Goal: Task Accomplishment & Management: Use online tool/utility

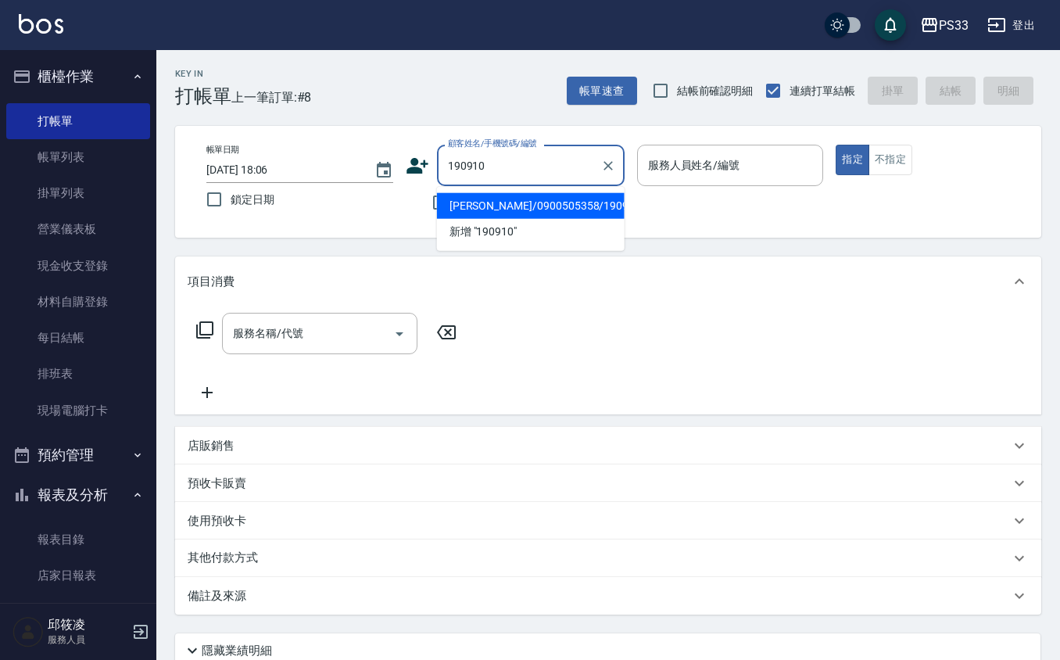
type input "[PERSON_NAME]/0900505358/190910"
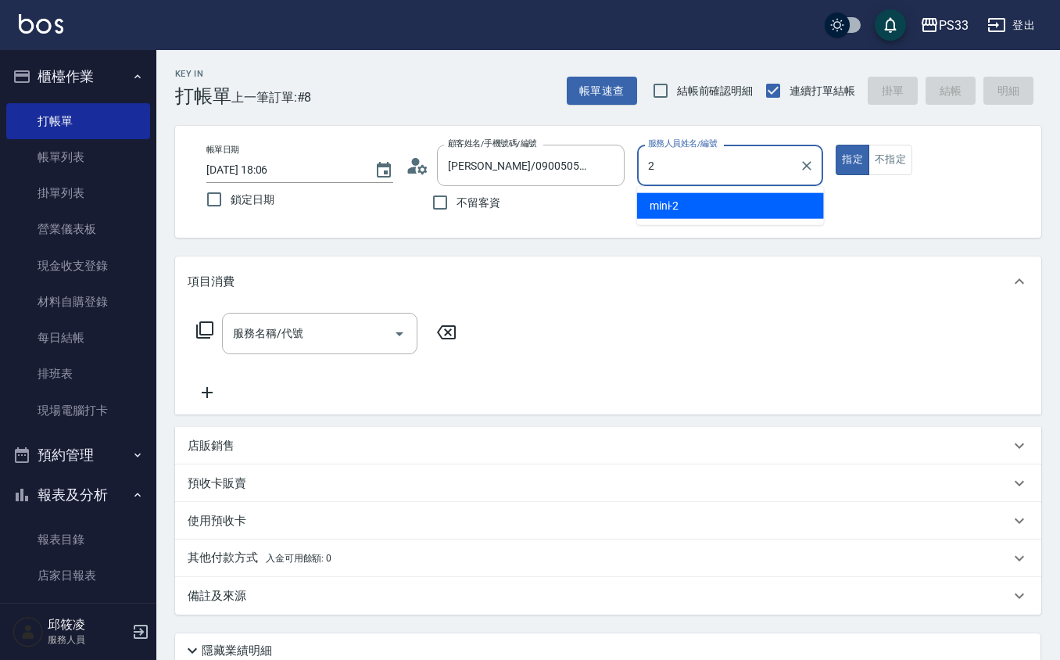
type input "mini-2"
type button "true"
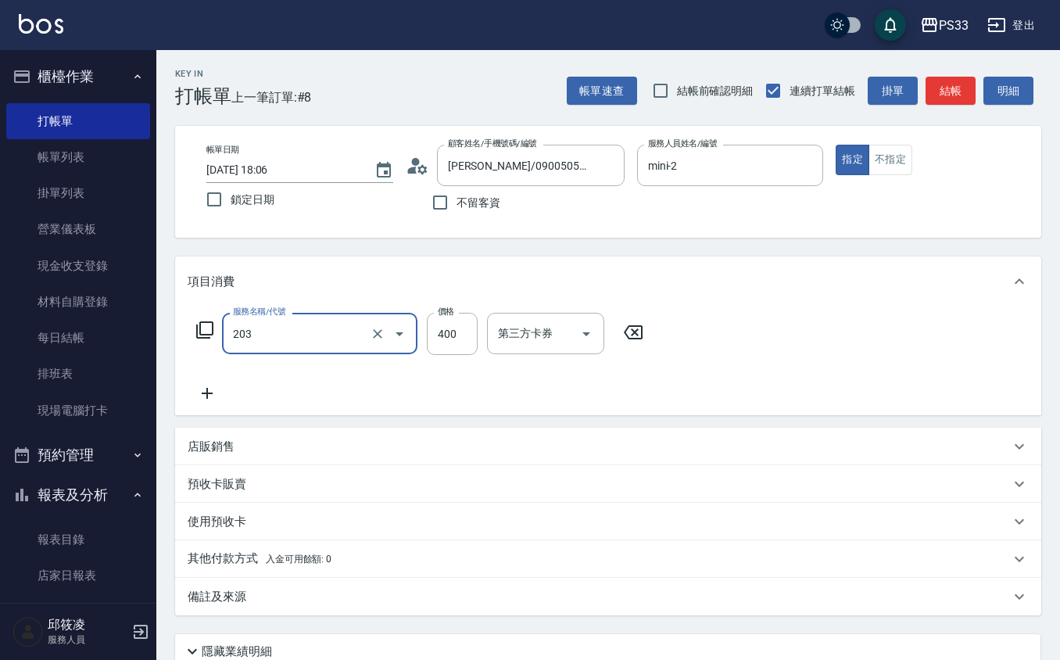
type input "指定單剪(203)"
type input "250"
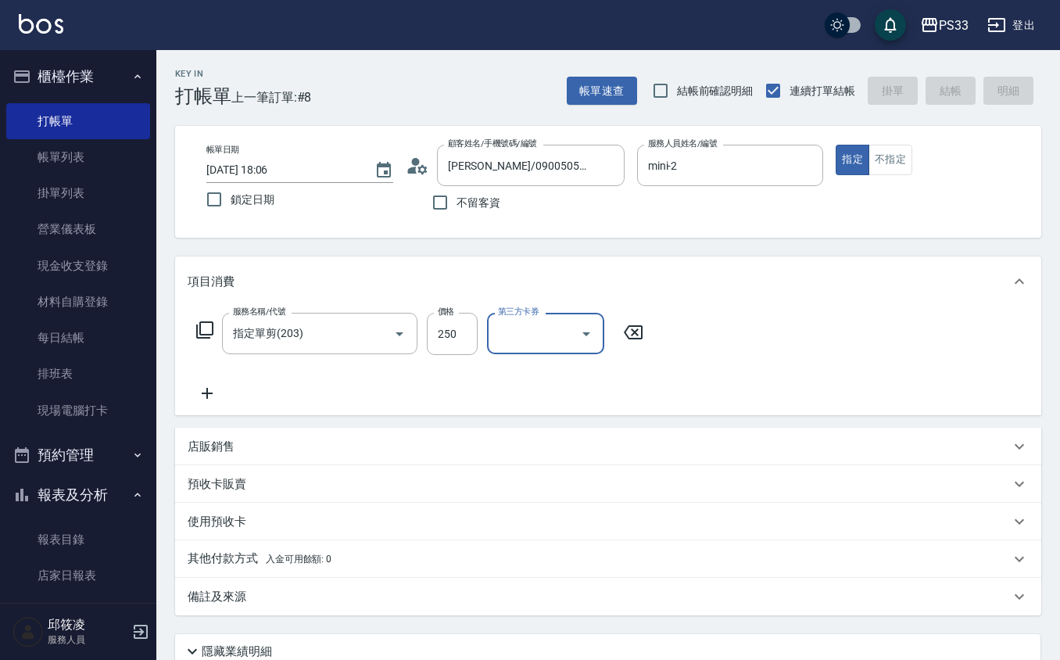
type input "[DATE] 18:39"
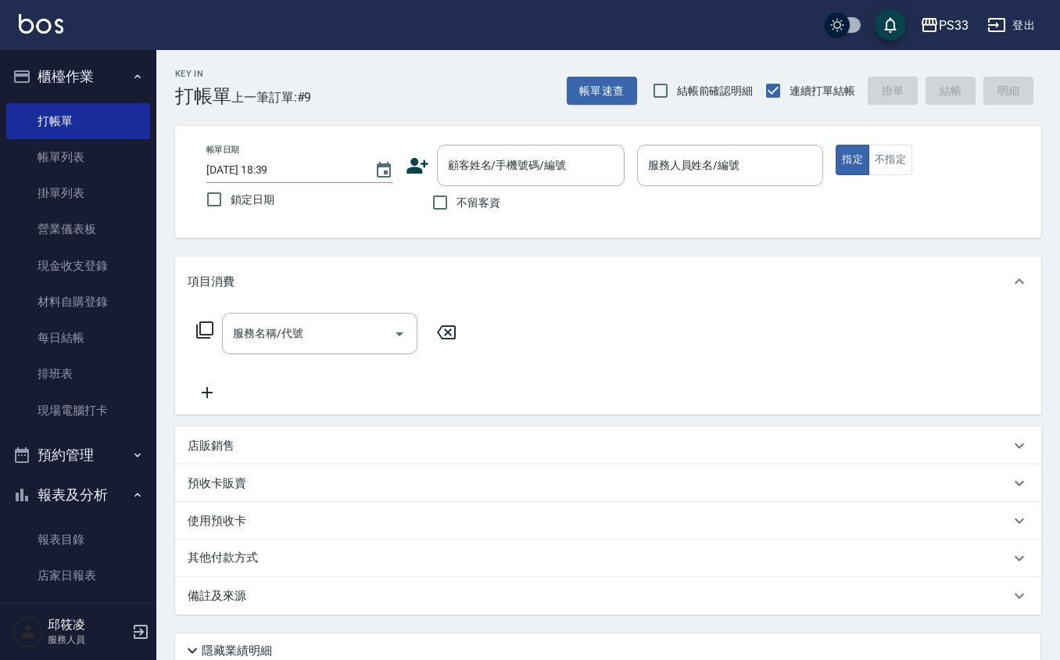
click at [408, 157] on icon at bounding box center [417, 165] width 23 height 23
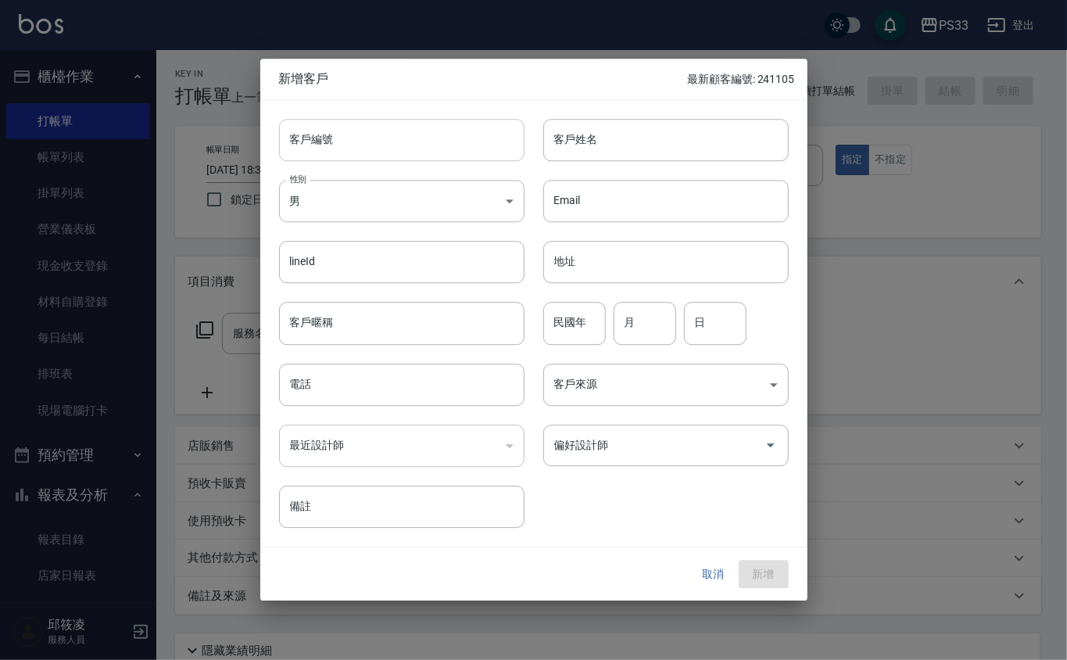
click at [416, 144] on input "客戶編號" at bounding box center [401, 140] width 245 height 42
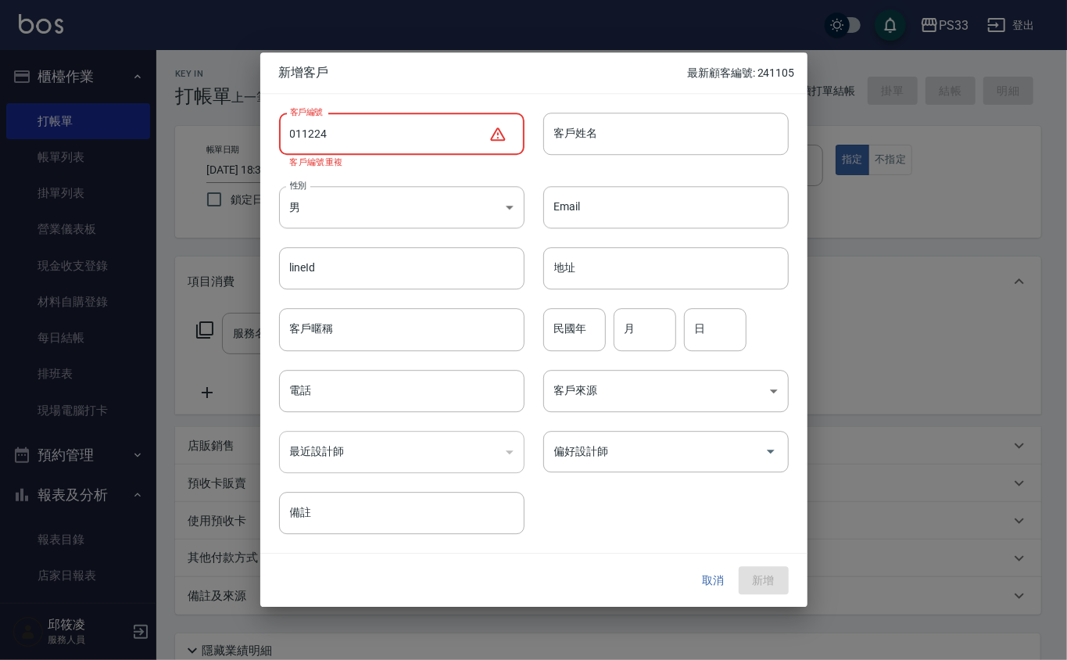
click at [306, 133] on input "011224" at bounding box center [383, 134] width 209 height 42
drag, startPoint x: 301, startPoint y: 134, endPoint x: 310, endPoint y: 128, distance: 11.3
click at [301, 133] on input "011224" at bounding box center [383, 134] width 209 height 42
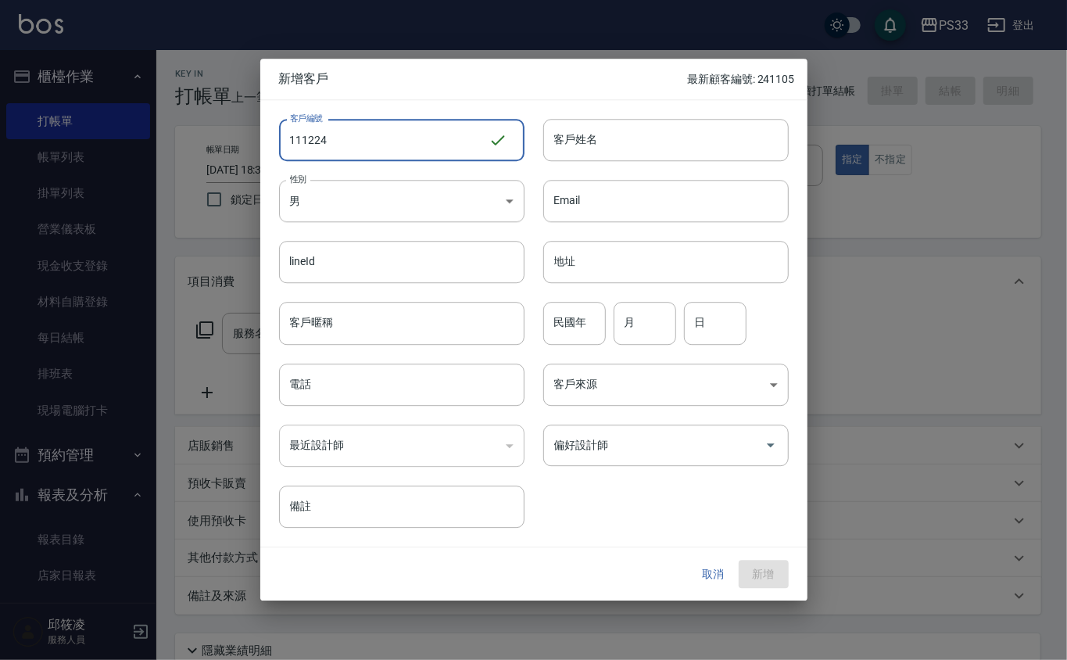
type input "111224"
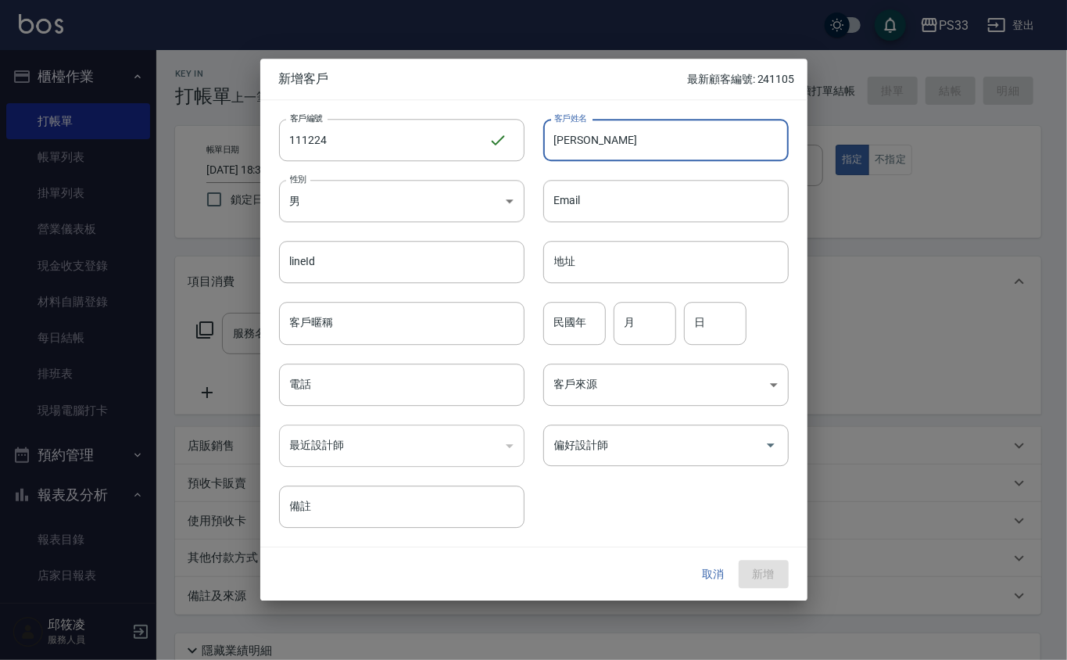
type input "[PERSON_NAME]"
type input "71"
type input "12"
type input "24"
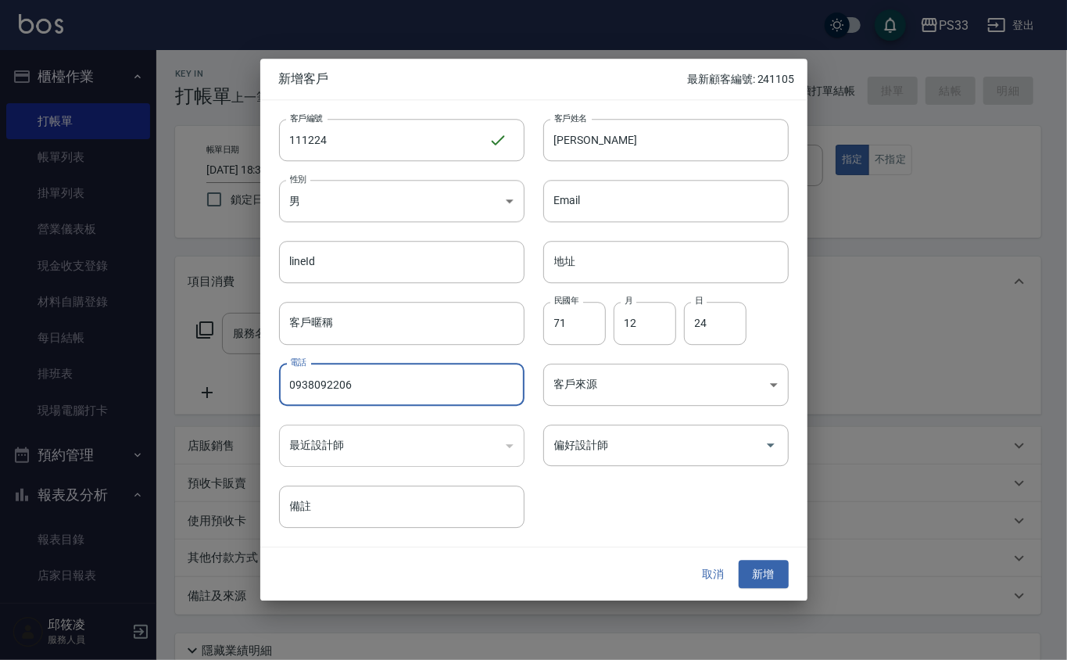
type input "0938092206"
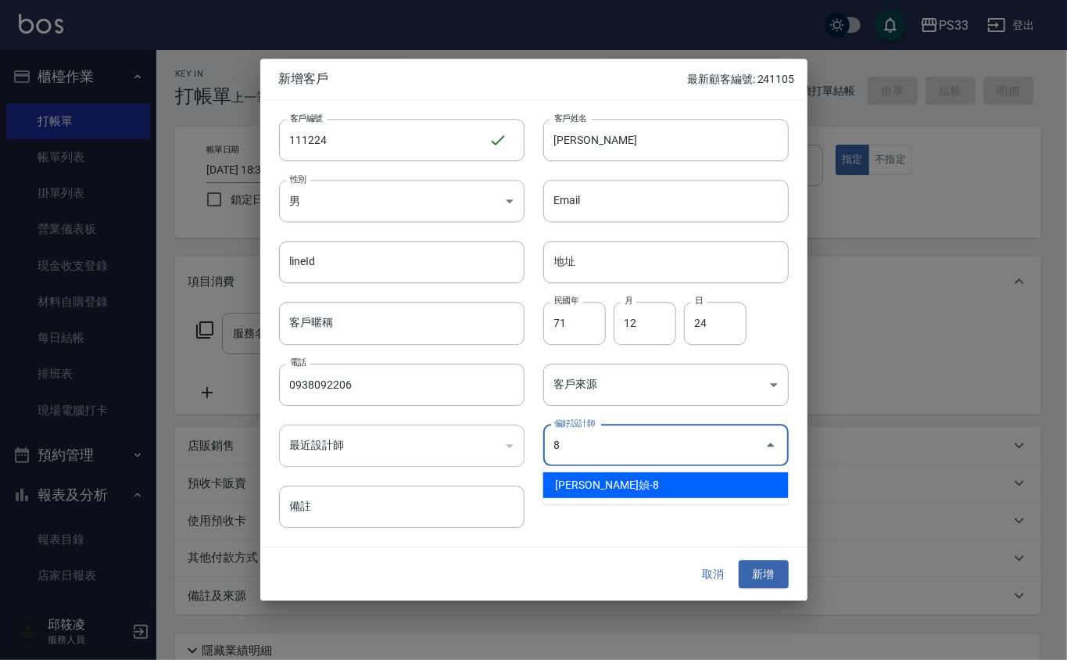
type input "[PERSON_NAME]媜"
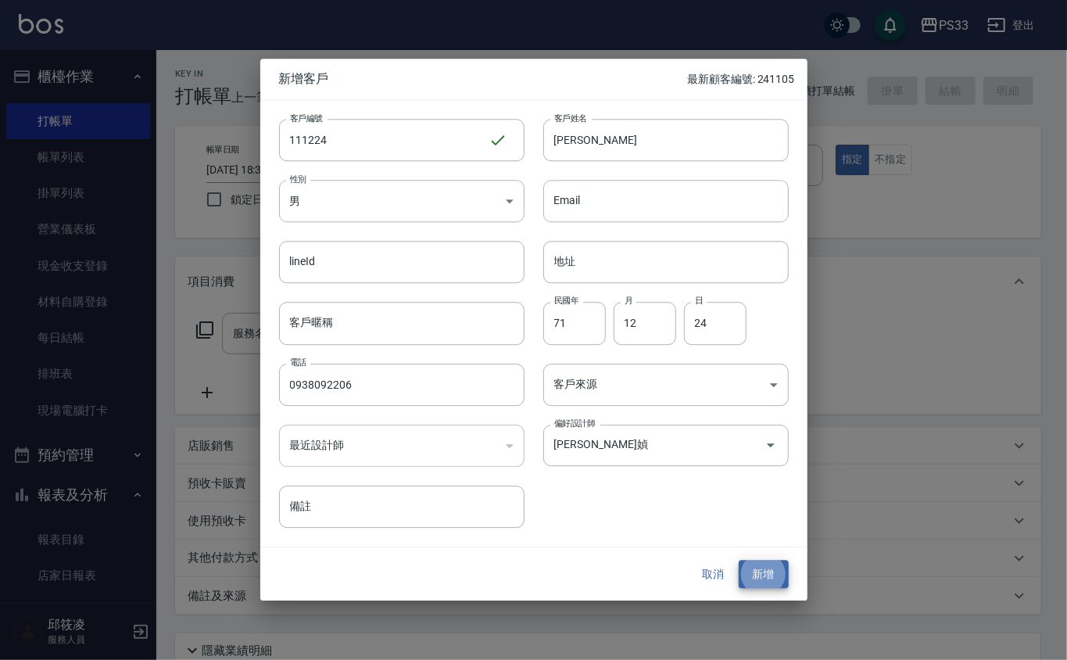
click at [739, 560] on button "新增" at bounding box center [764, 574] width 50 height 29
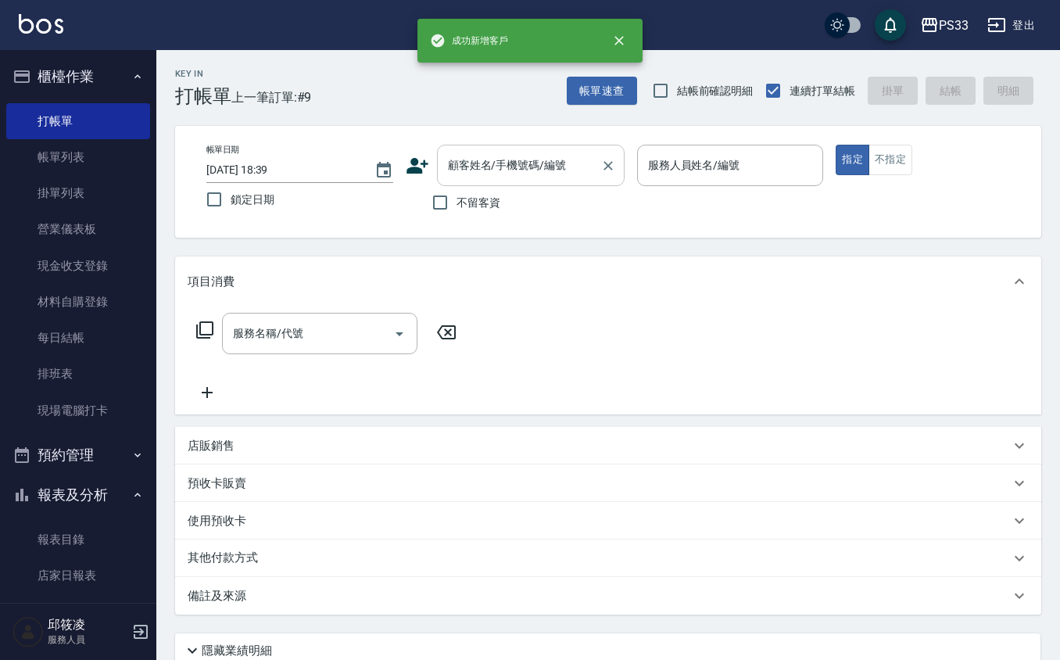
click at [486, 183] on div "顧客姓名/手機號碼/編號" at bounding box center [531, 165] width 188 height 41
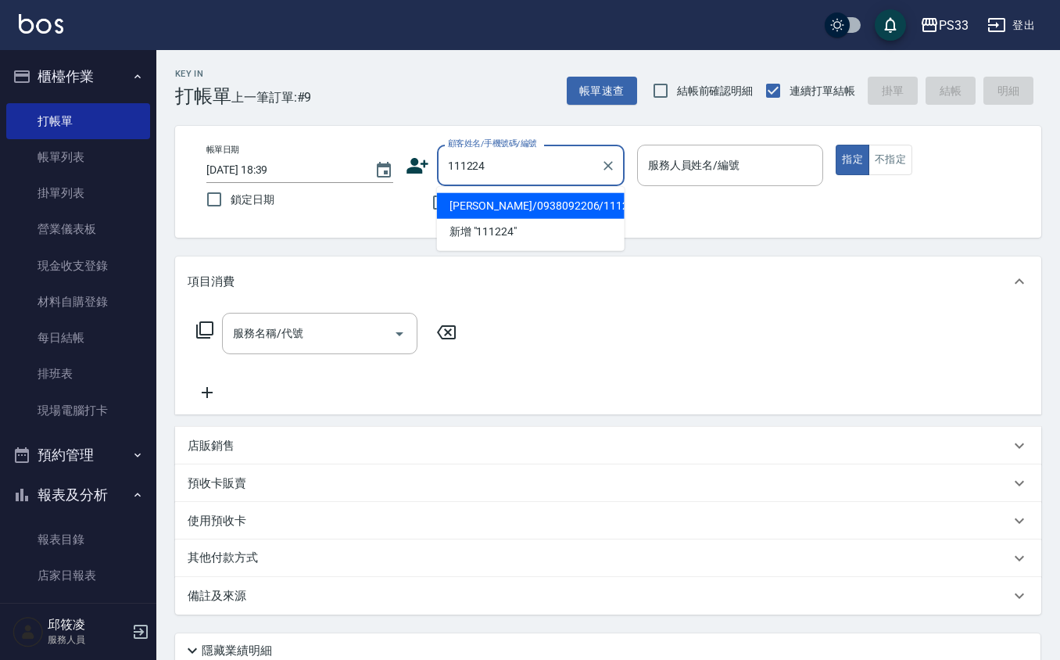
type input "[PERSON_NAME]/0938092206/111224"
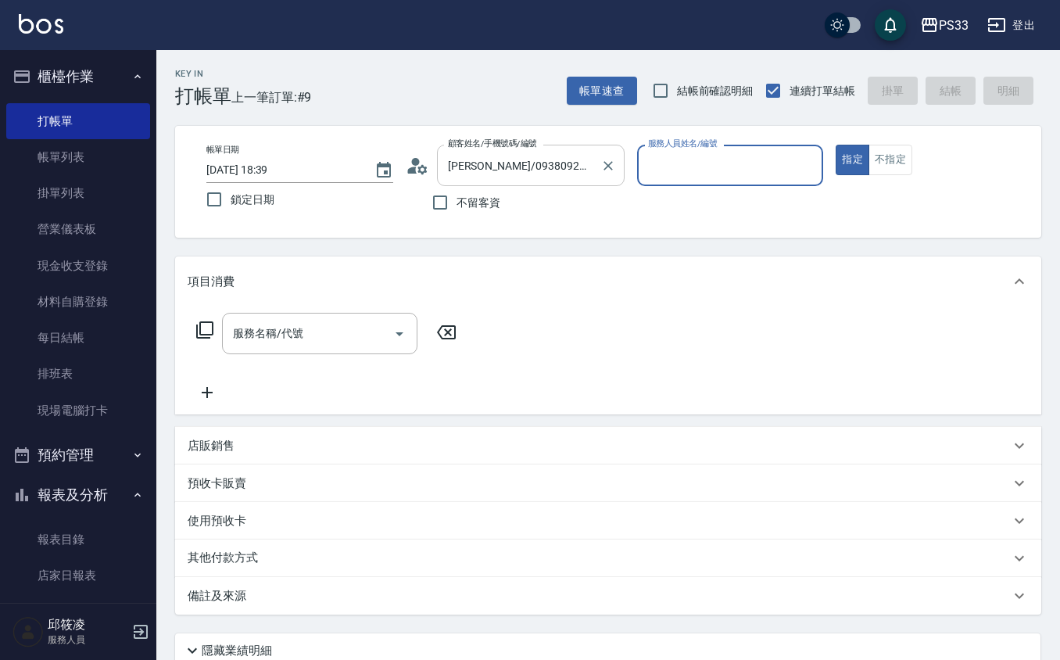
type input "5"
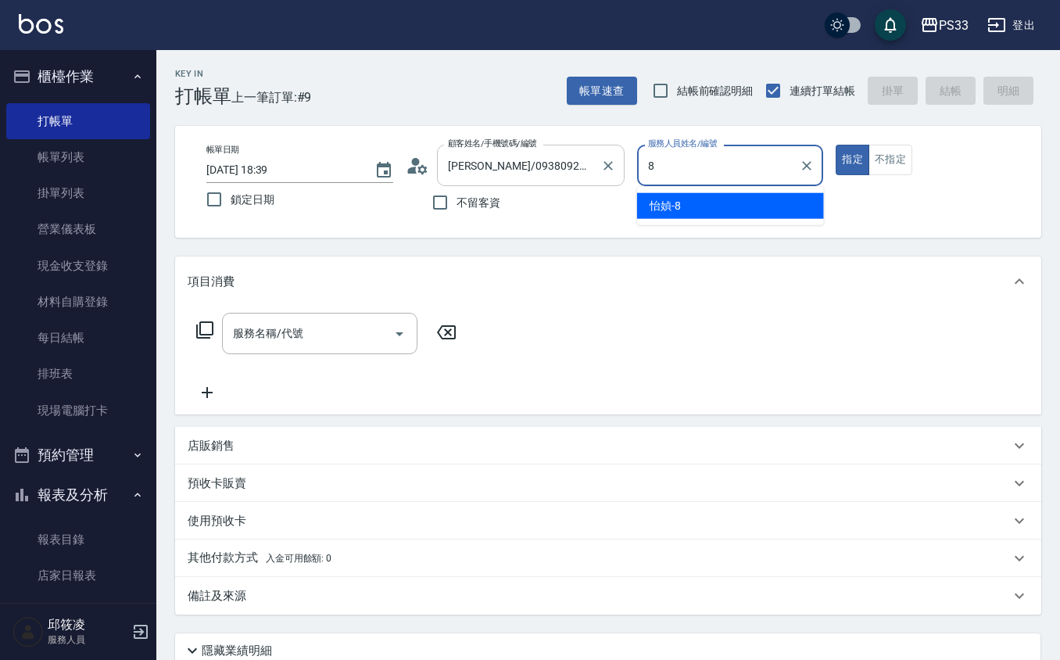
type input "怡媜-8"
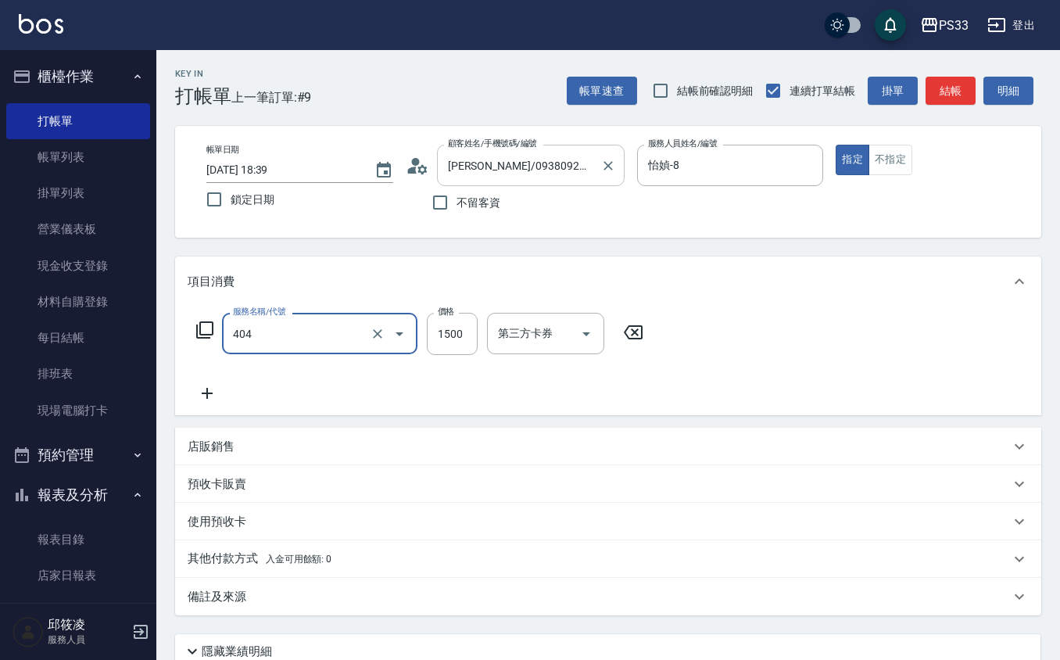
type input "設計染髮(404)"
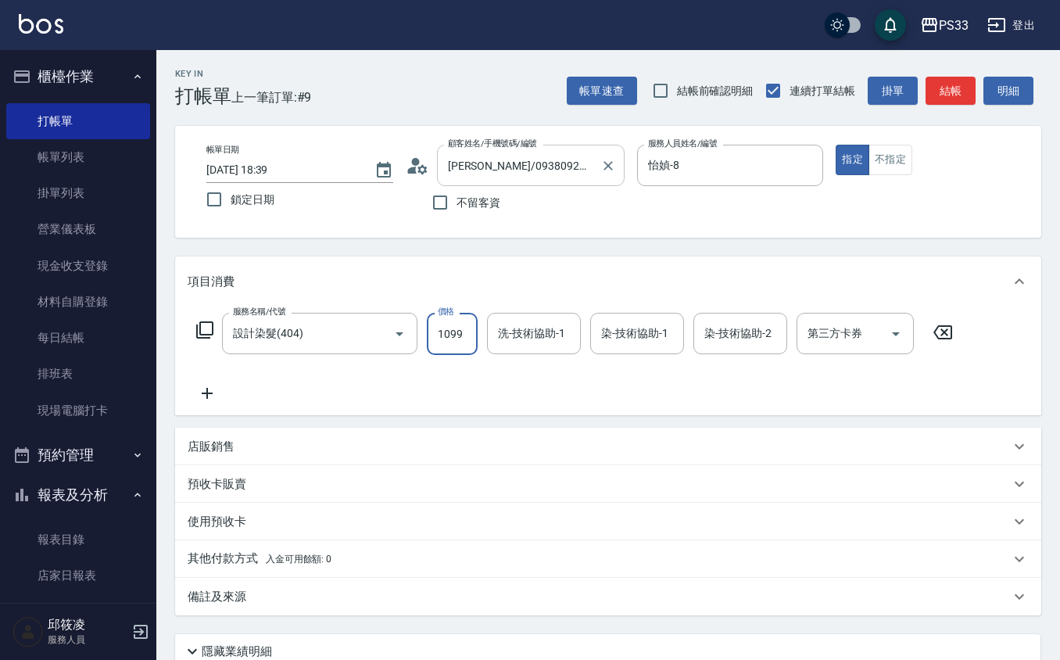
type input "1099"
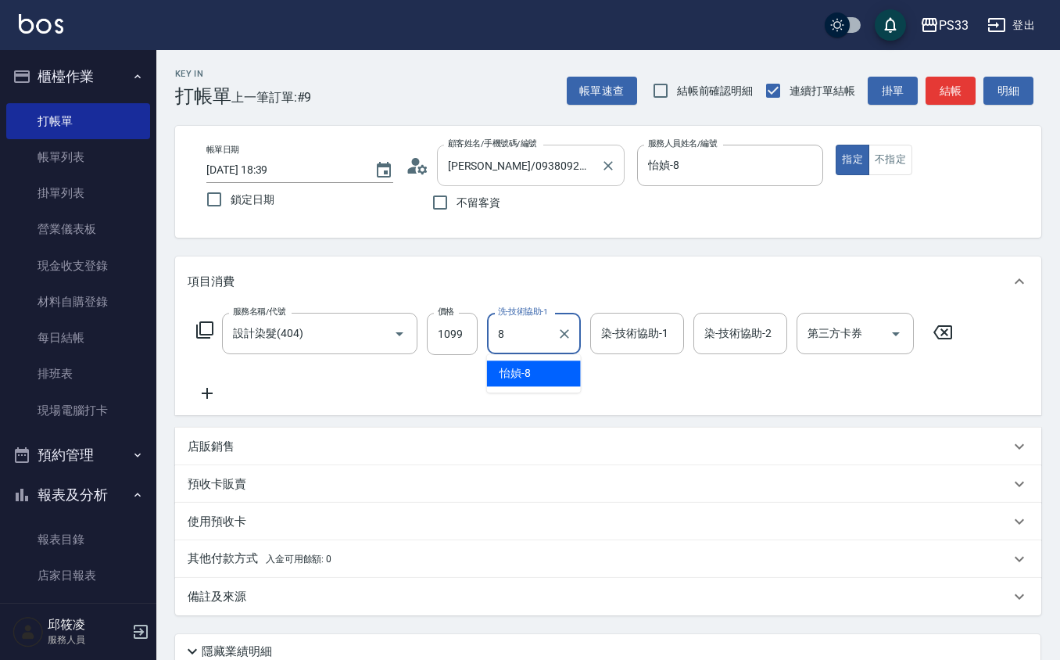
type input "怡媜-8"
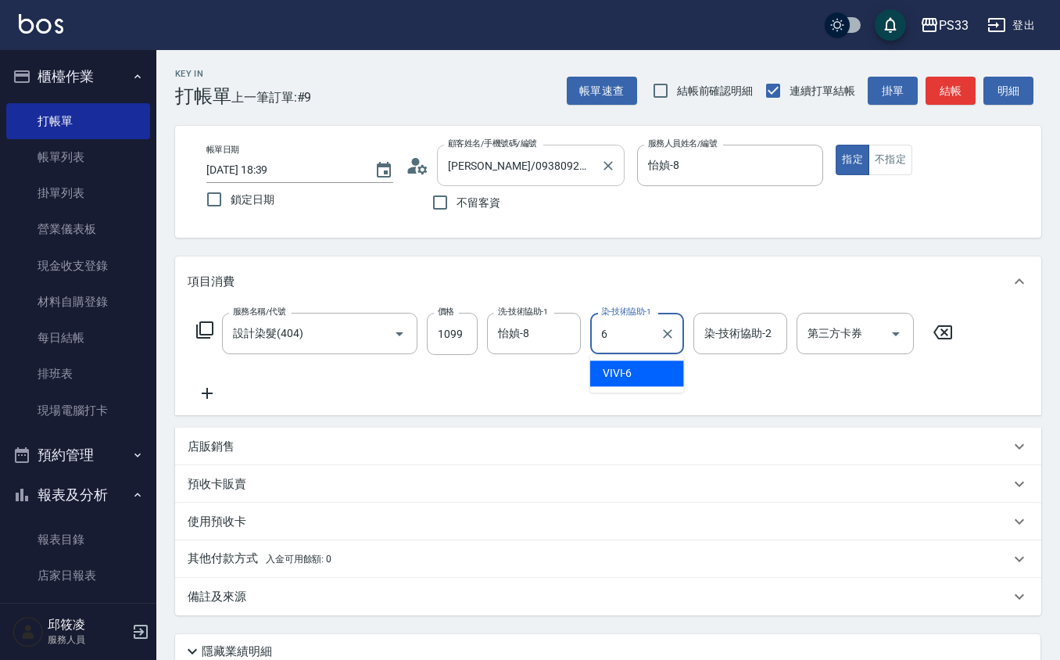
type input "VIVI-6"
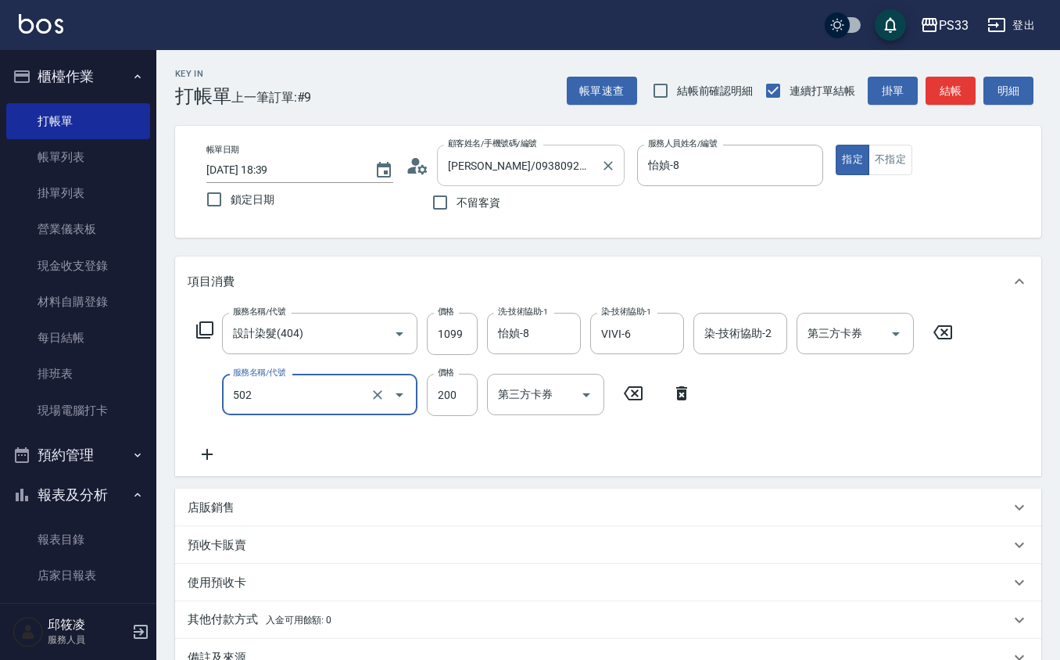
type input "自備護髮(502)"
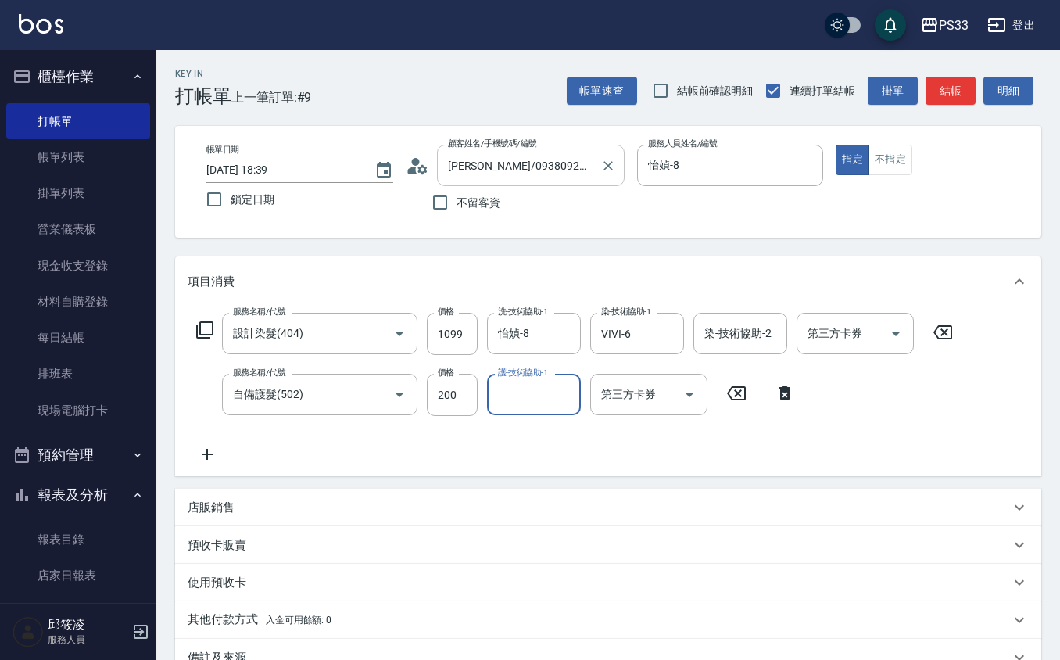
type input "5"
click at [561, 399] on icon "Clear" at bounding box center [564, 395] width 16 height 16
click at [445, 405] on input "200" at bounding box center [452, 395] width 51 height 42
type input "500"
type input "怡媜-8"
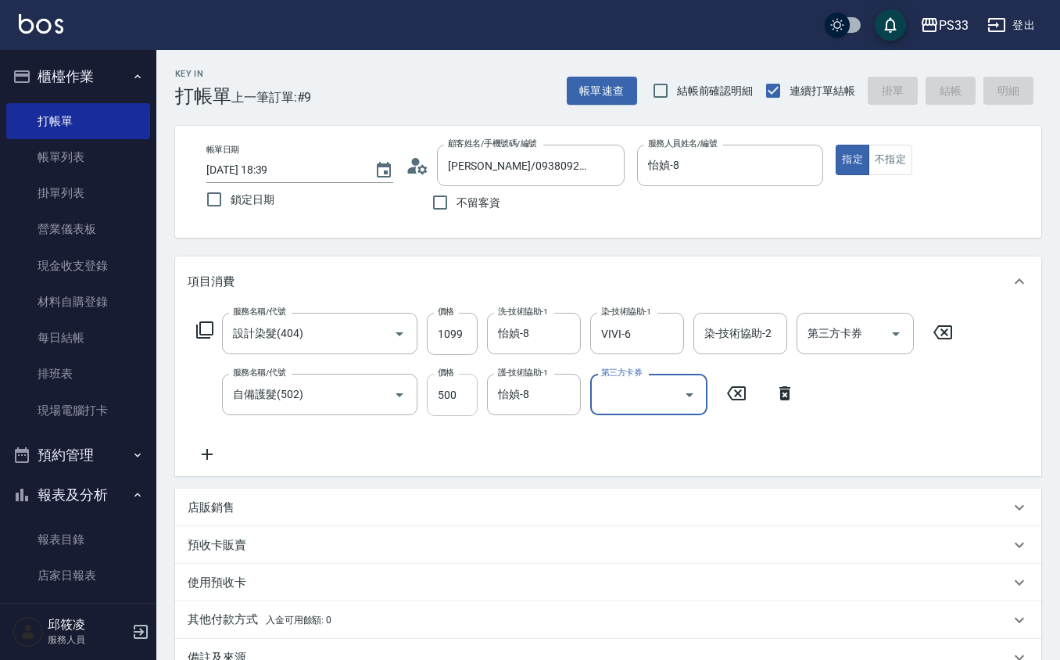
type input "[DATE] 18:42"
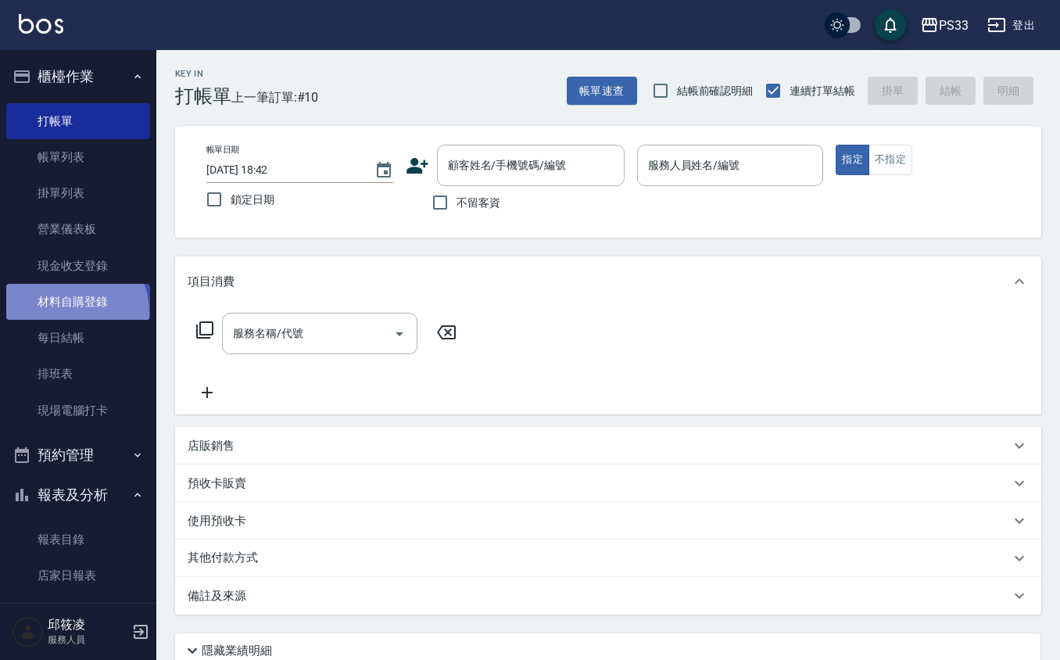
click at [63, 311] on link "材料自購登錄" at bounding box center [78, 302] width 144 height 36
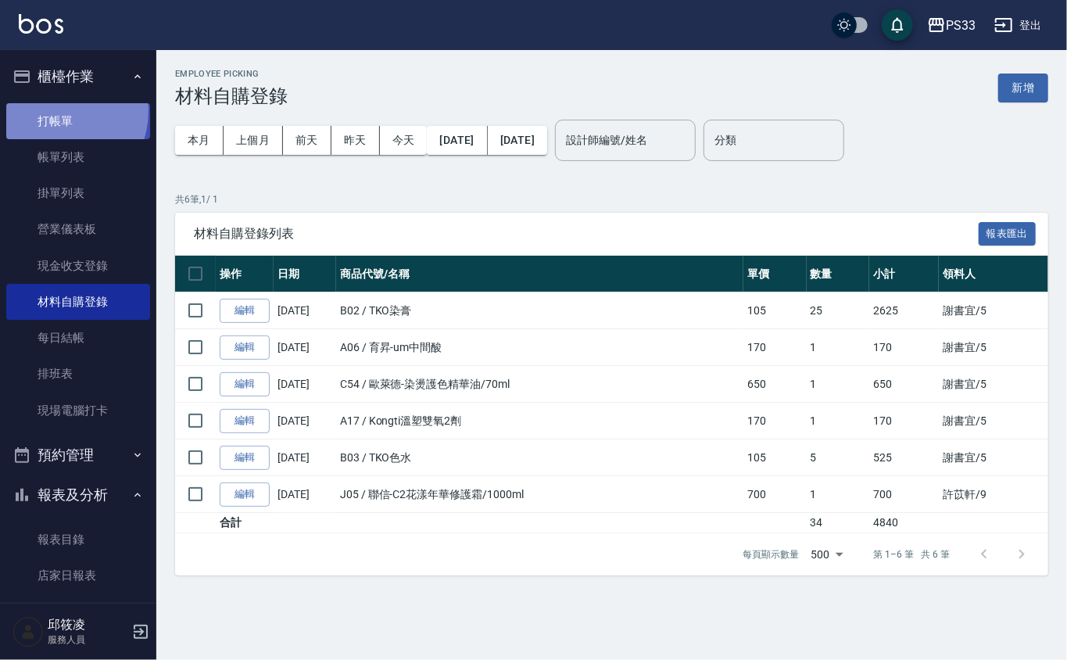
click at [51, 110] on link "打帳單" at bounding box center [78, 121] width 144 height 36
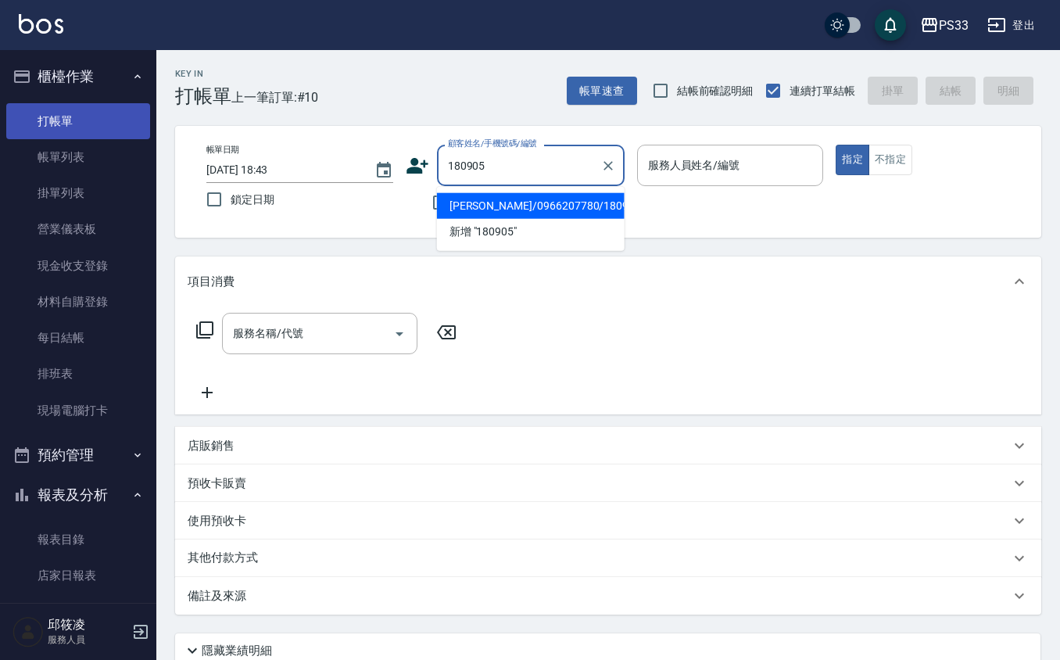
type input "[PERSON_NAME]/0966207780/180905"
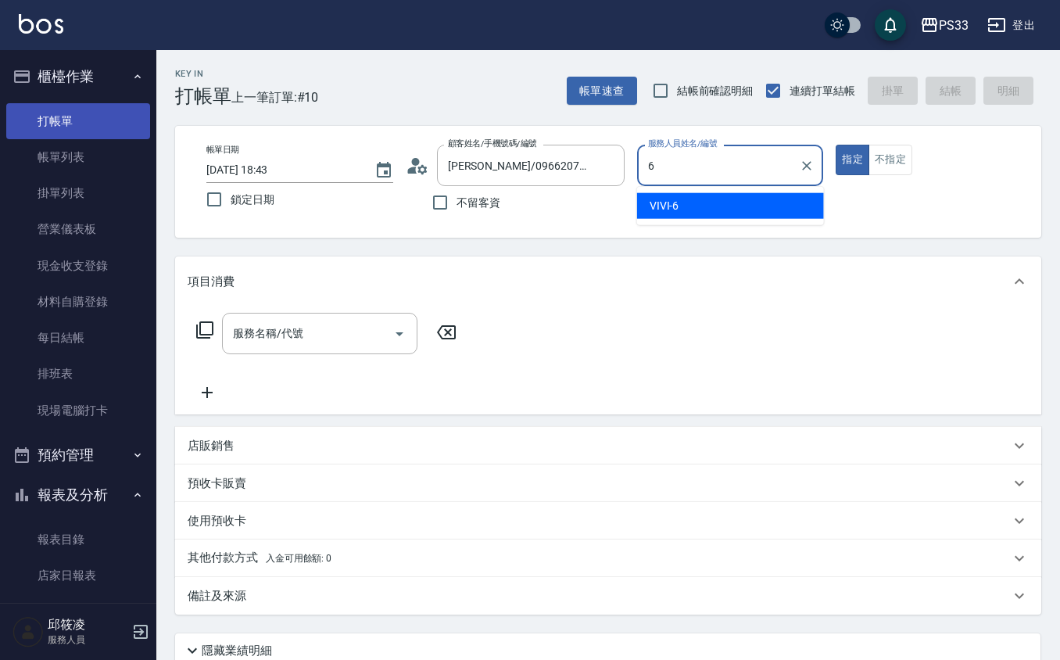
type input "VIVI-6"
type button "true"
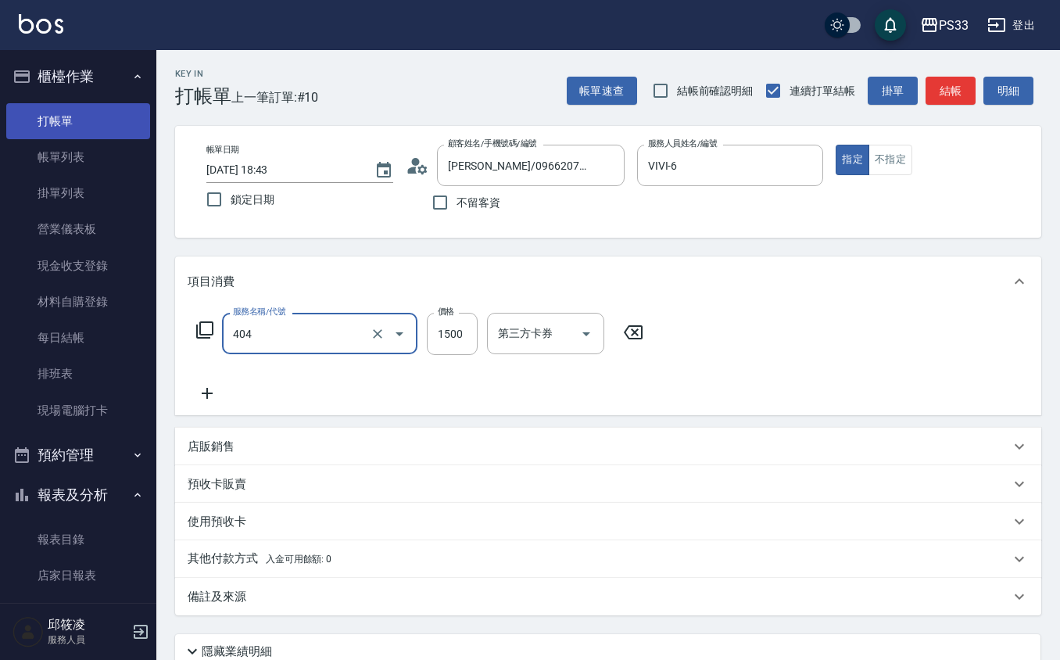
type input "設計染髮(404)"
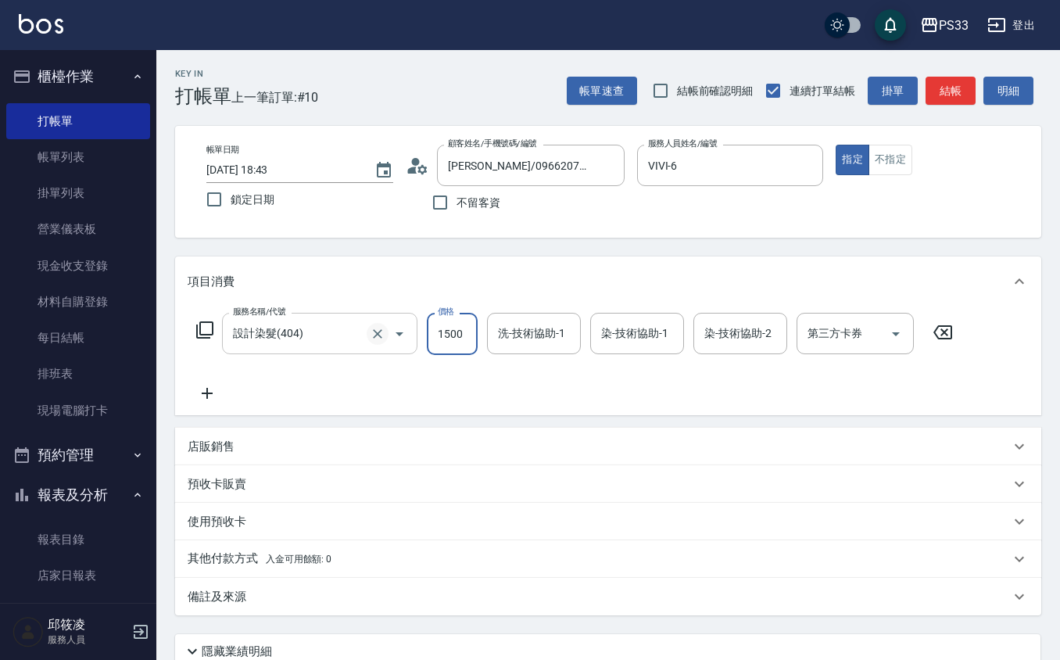
click at [384, 327] on icon "Clear" at bounding box center [378, 334] width 16 height 16
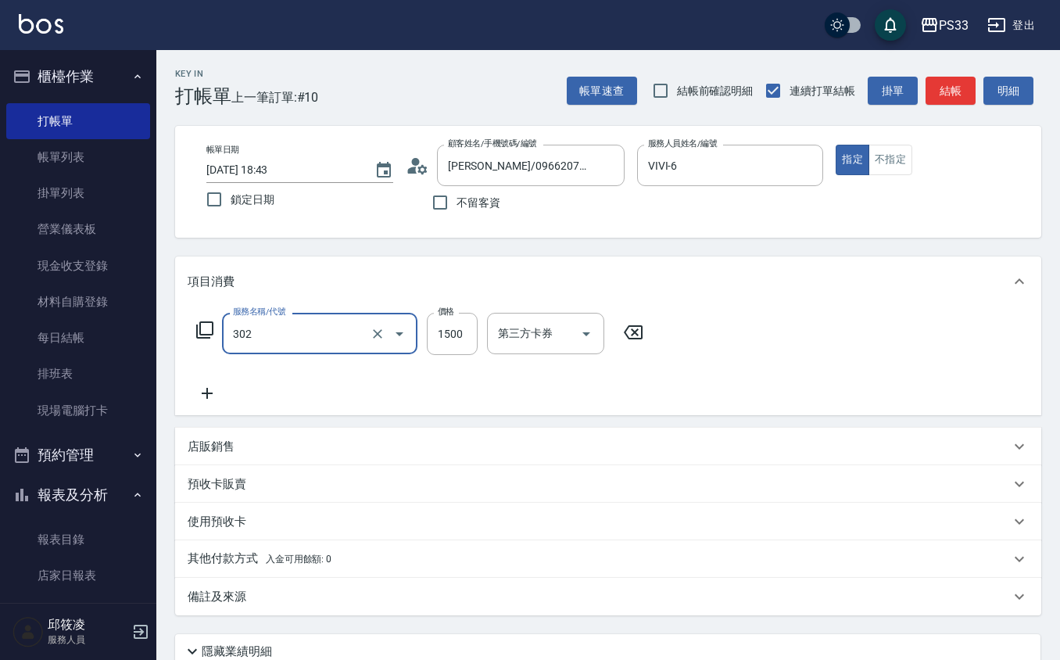
type input "設計燙髮(302)"
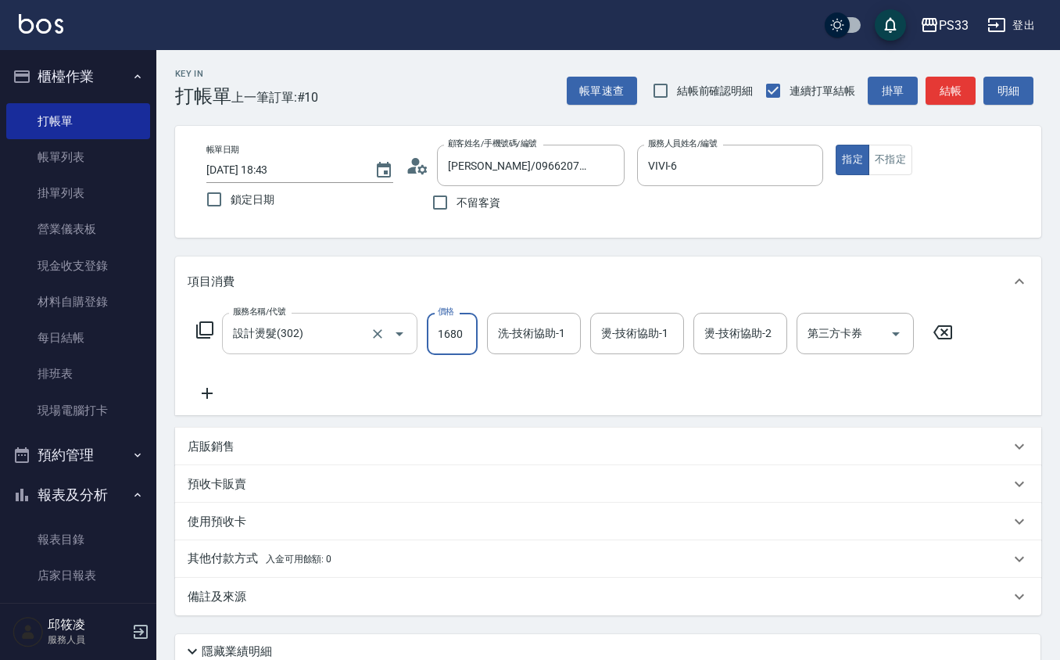
type input "1680"
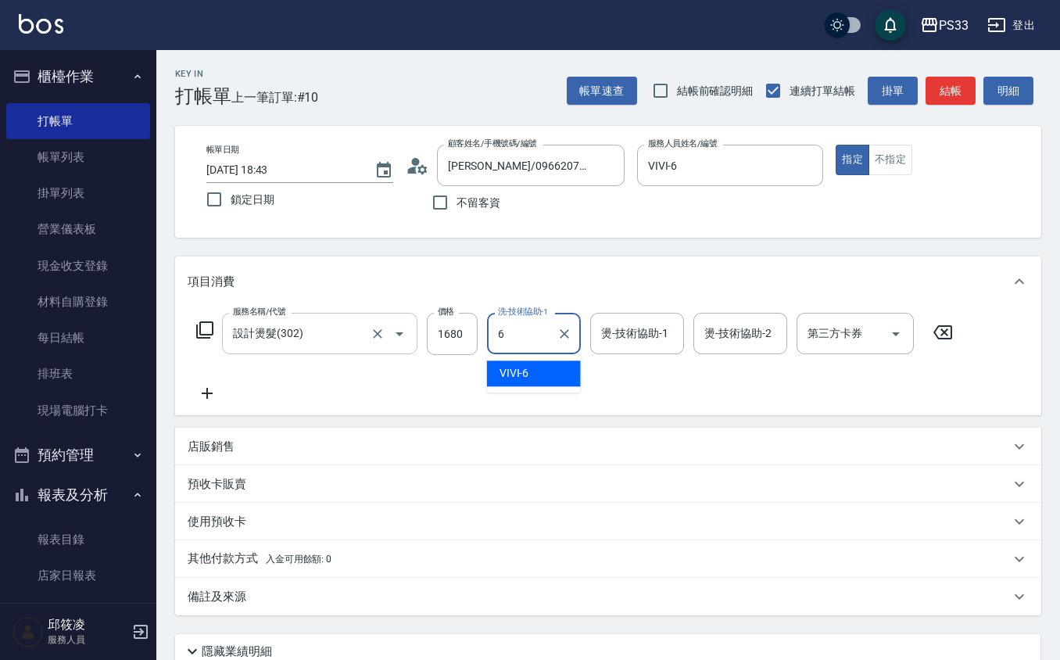
type input "VIVI-6"
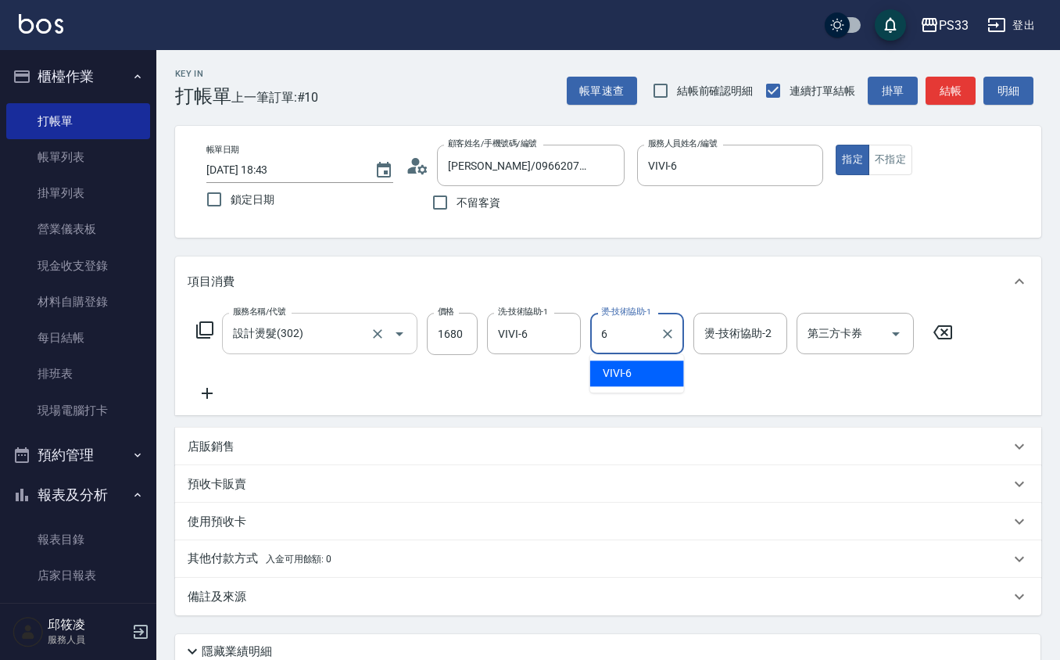
type input "VIVI-6"
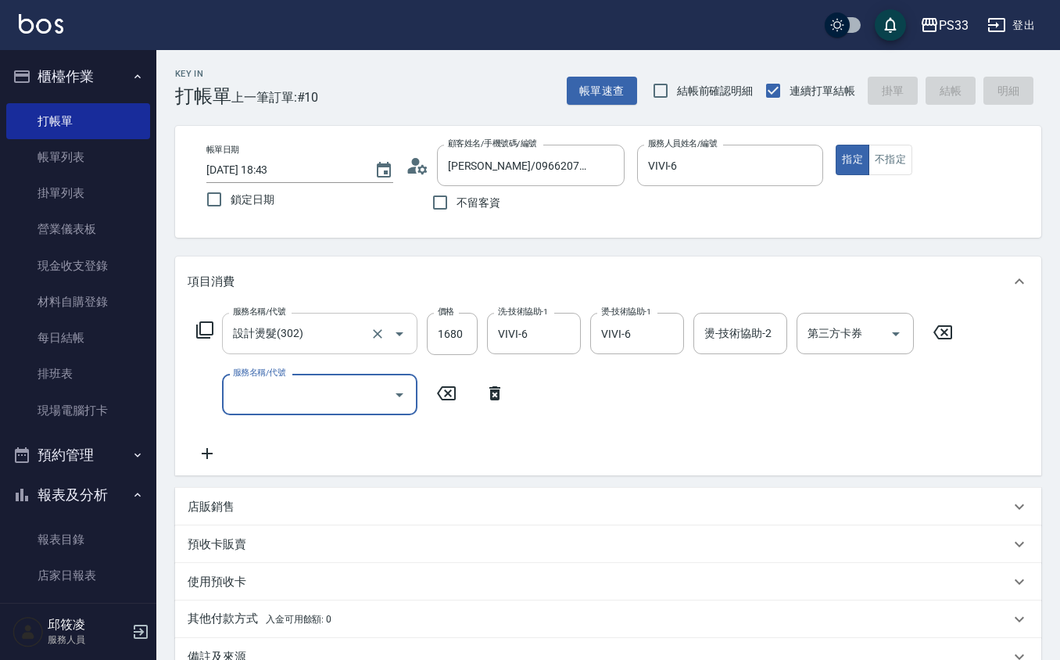
type input "[DATE] 18:57"
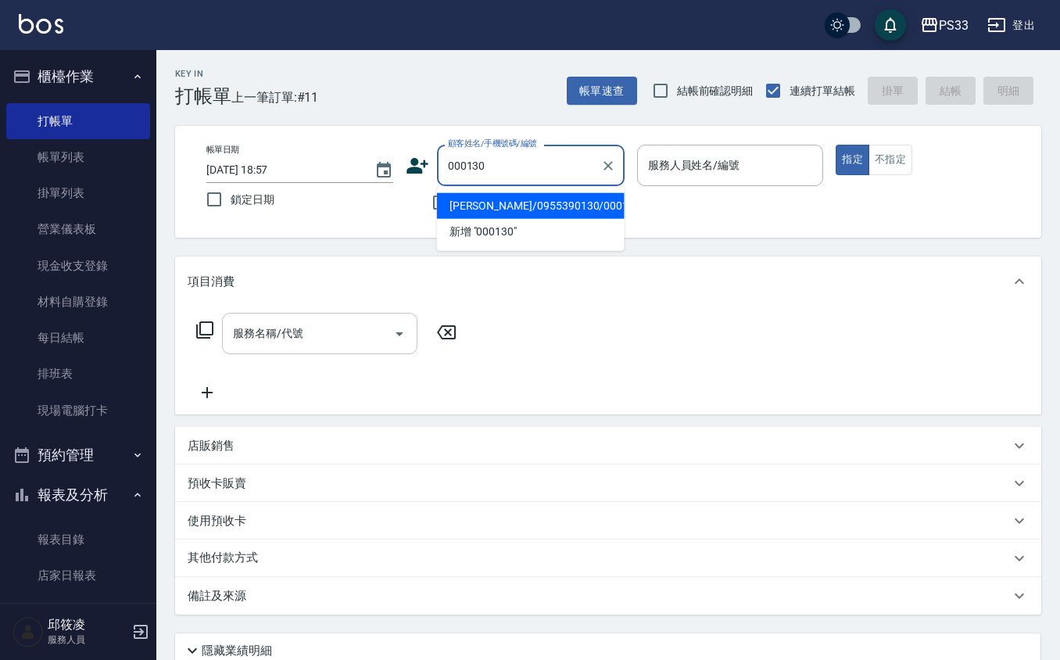
type input "[PERSON_NAME]/0955390130/000130"
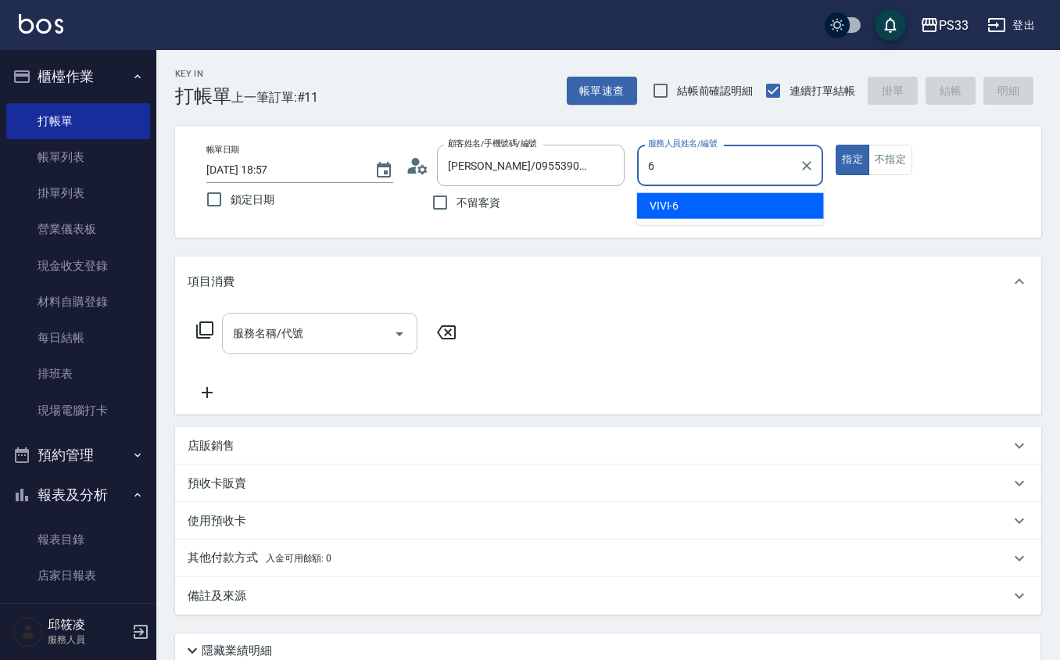
type input "VIVI-6"
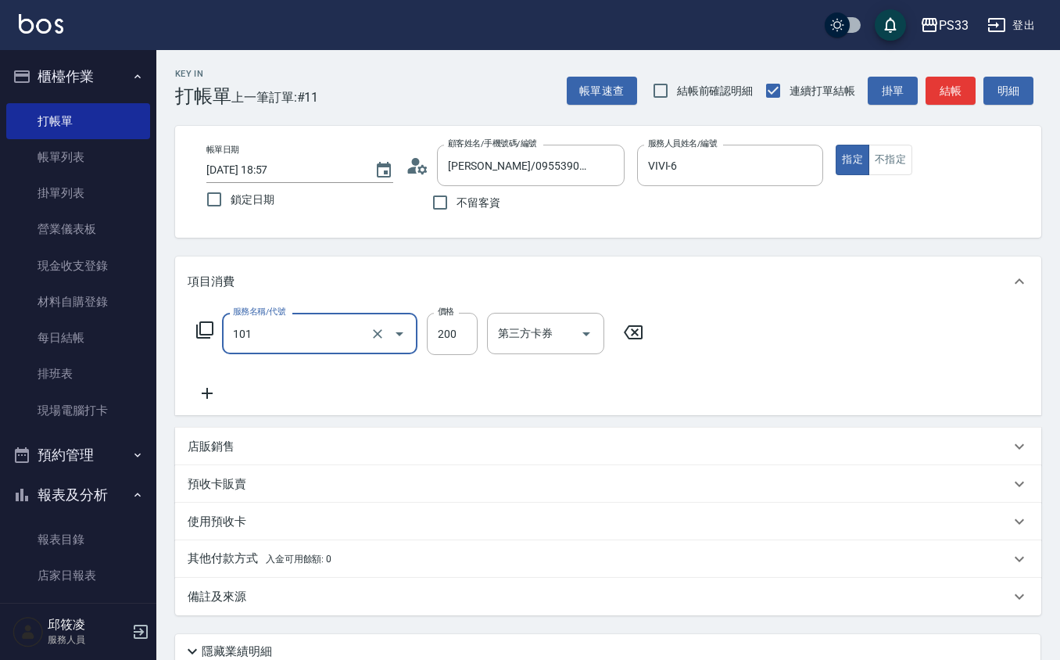
type input "洗髮(101)"
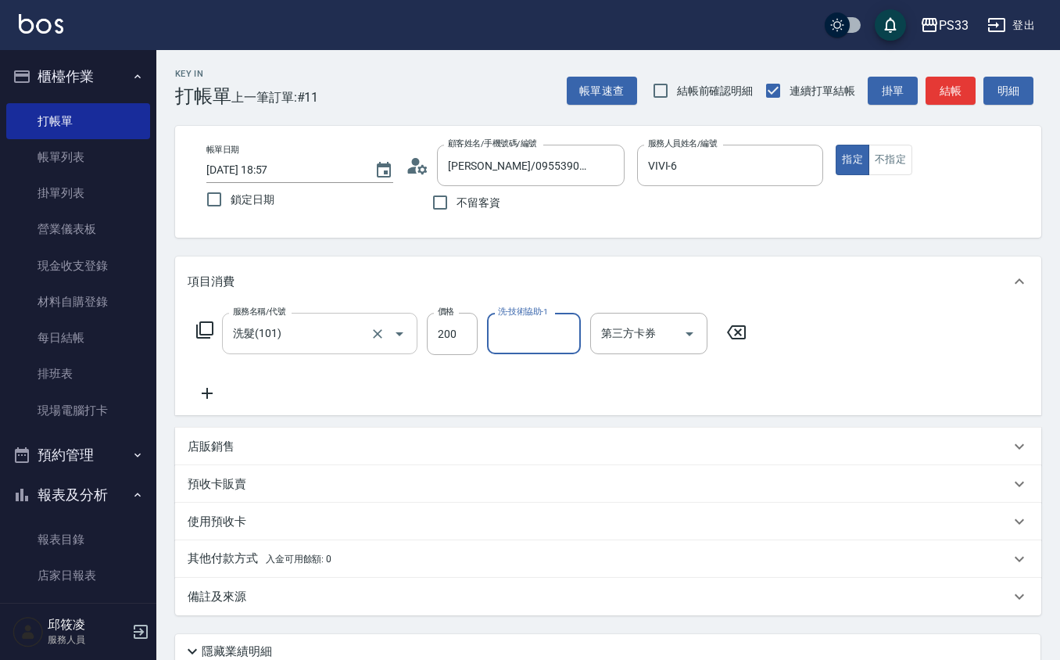
type input "5"
type input "怡媜-8"
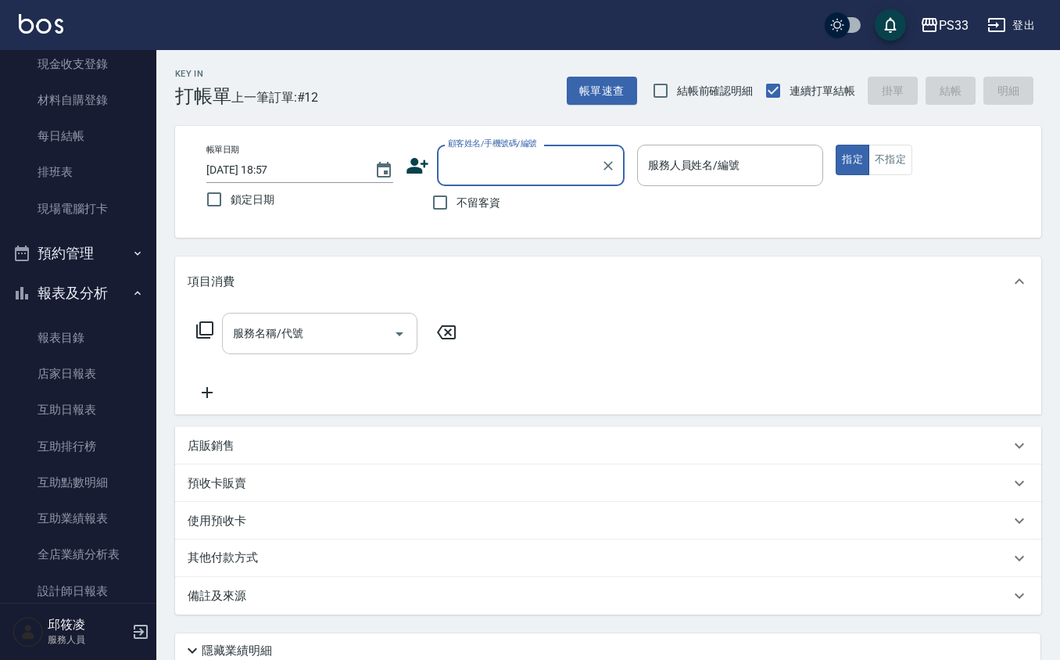
scroll to position [208, 0]
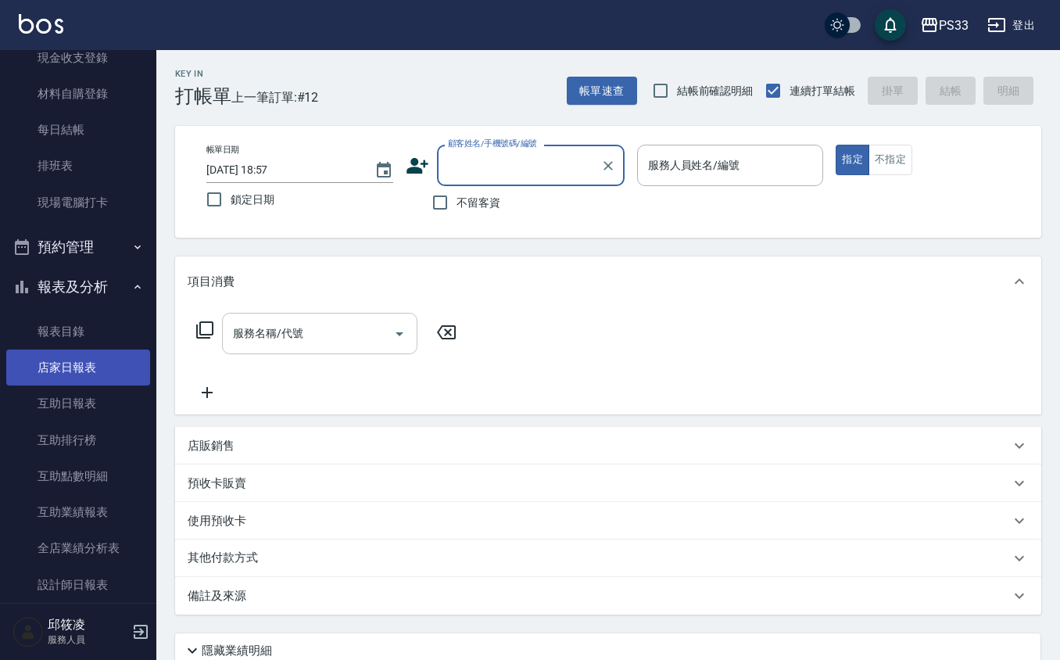
click at [44, 373] on link "店家日報表" at bounding box center [78, 367] width 144 height 36
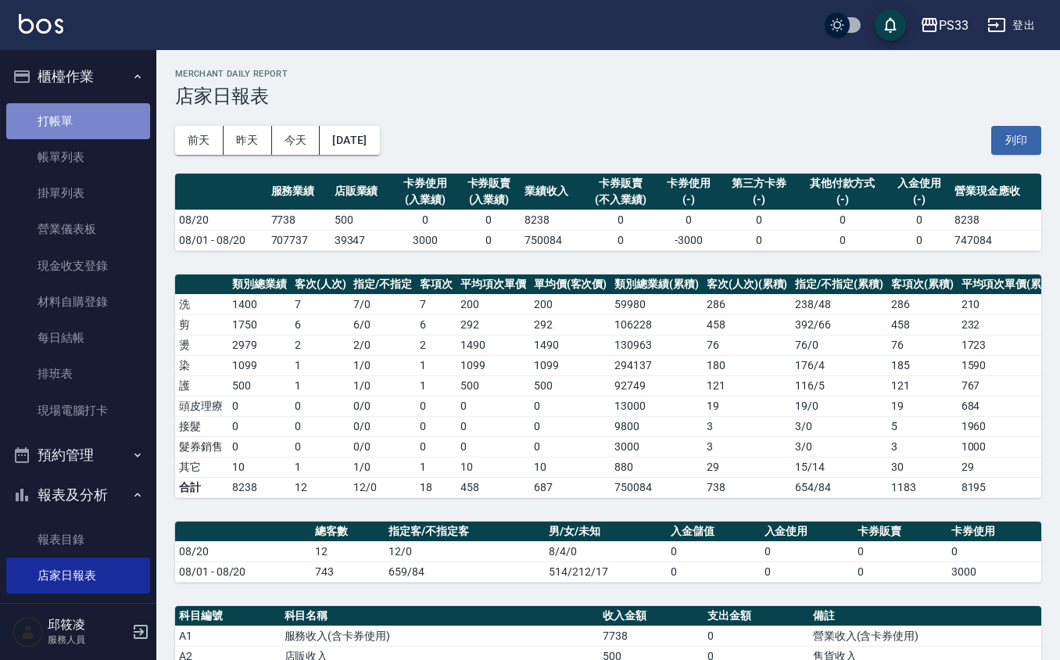
click at [79, 110] on link "打帳單" at bounding box center [78, 121] width 144 height 36
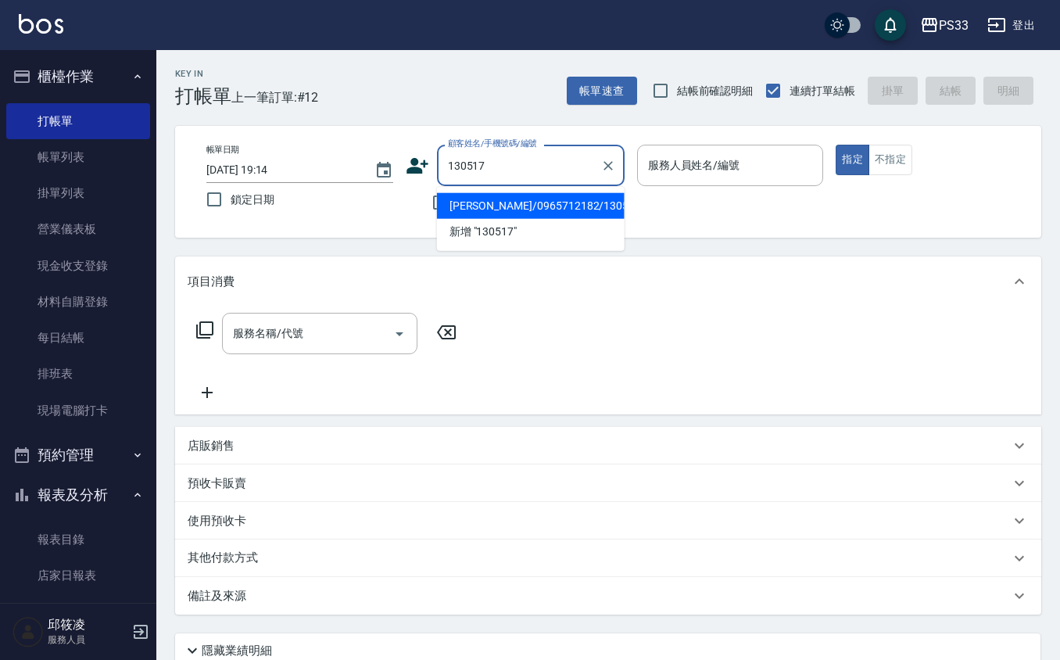
type input "[PERSON_NAME]/0965712182/130517"
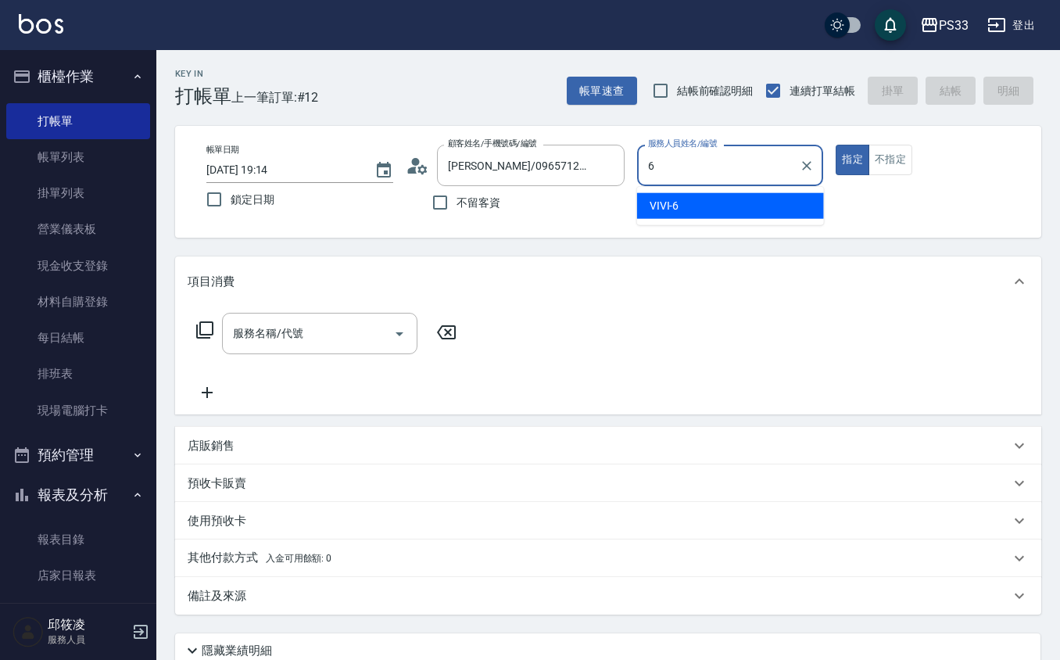
type input "VIVI-6"
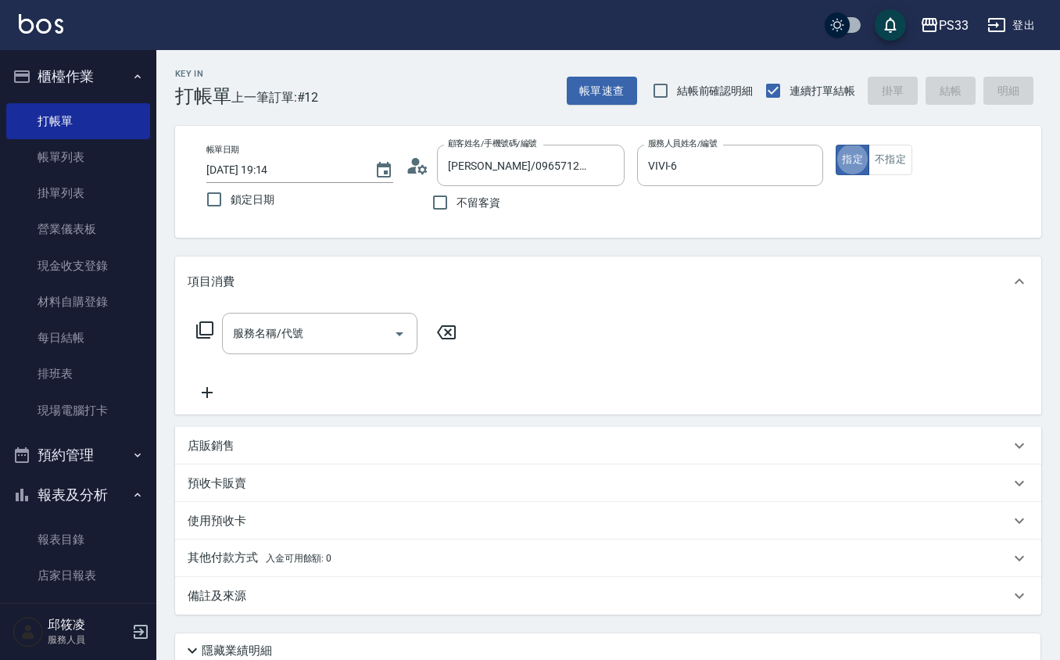
type button "true"
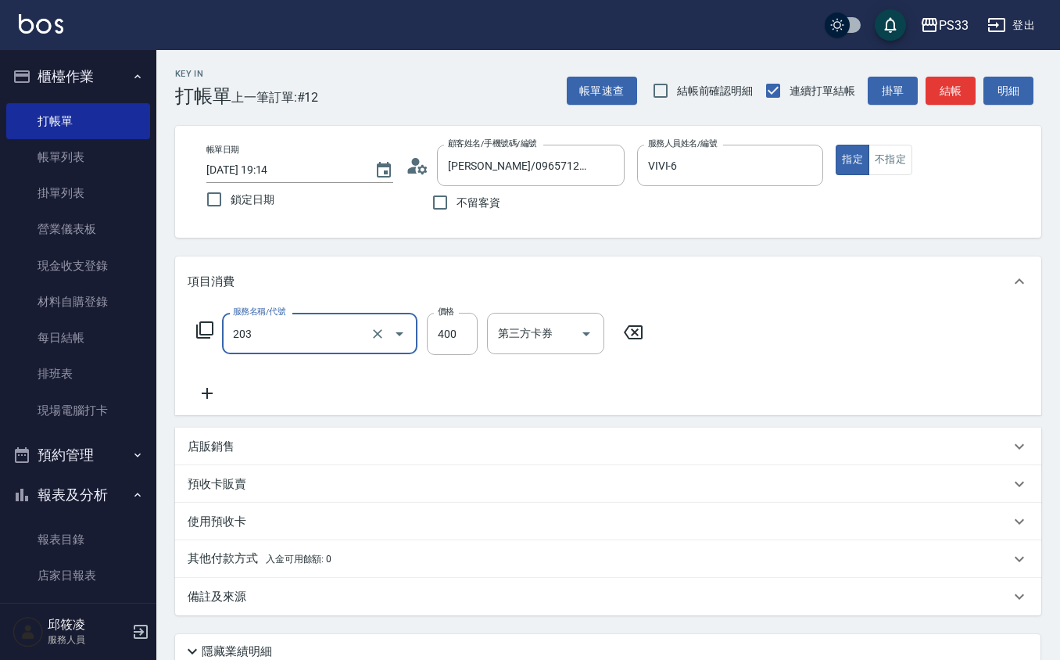
type input "指定單剪(203)"
type input "200"
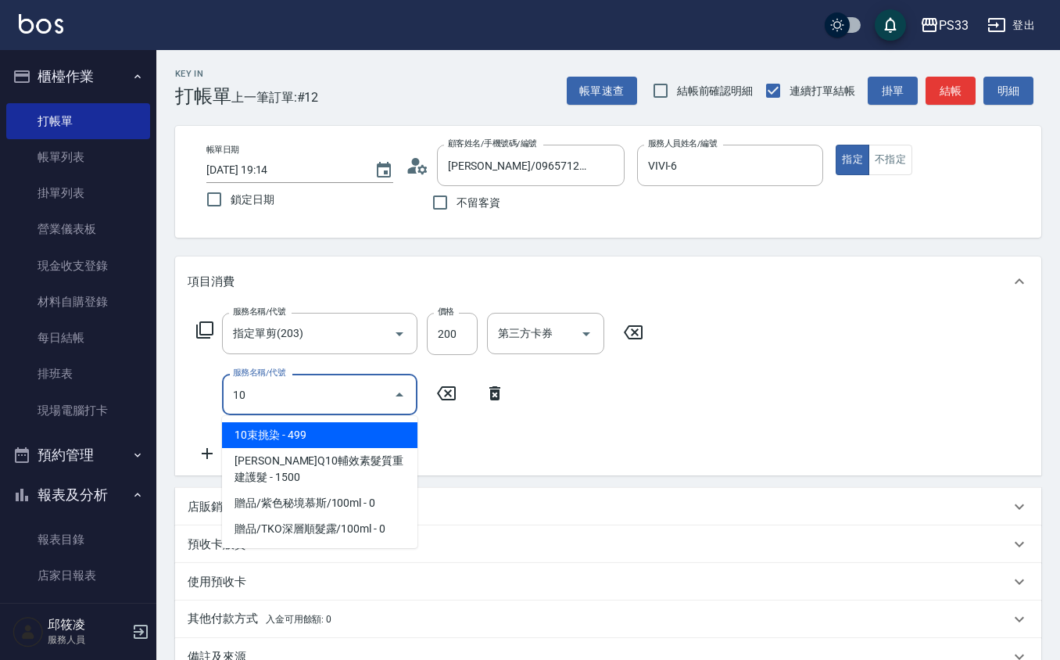
type input "10束挑染(402)"
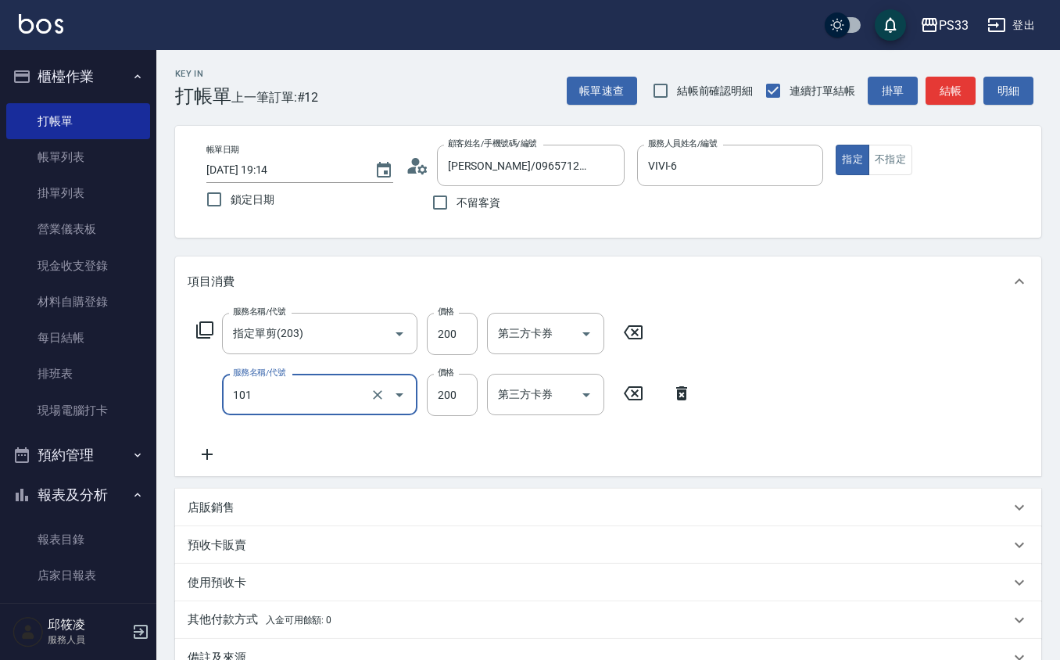
type input "洗髮(101)"
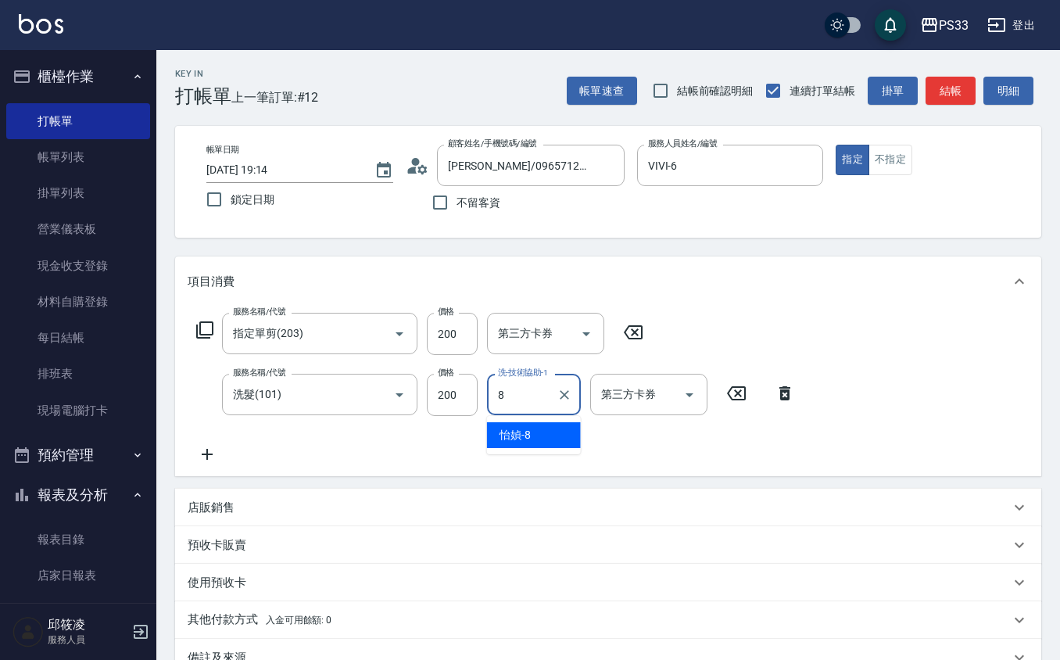
type input "怡媜-8"
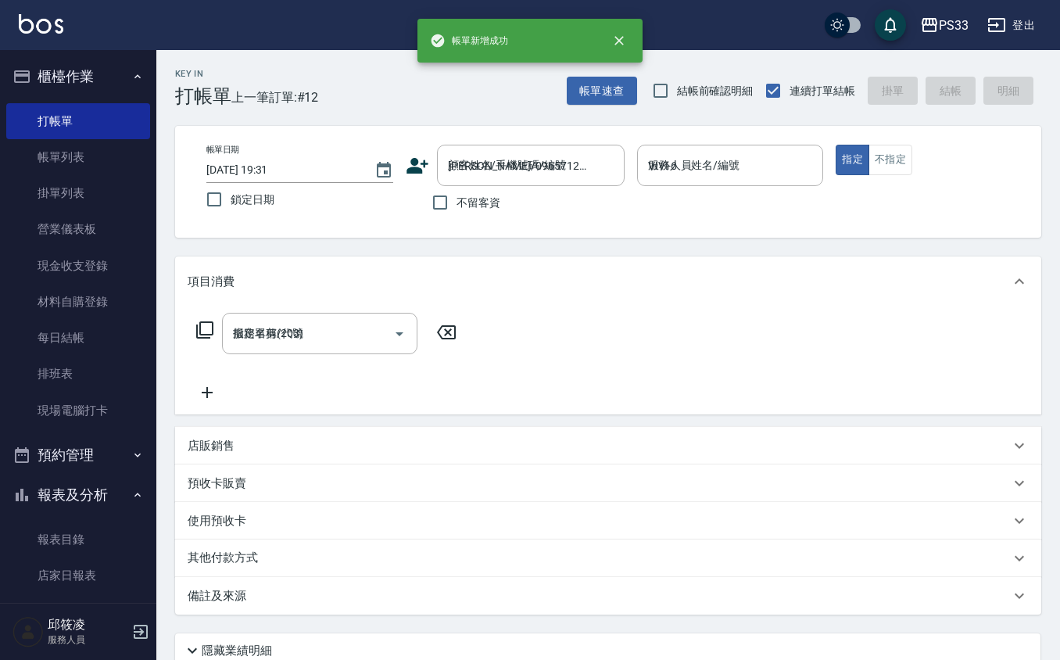
type input "[DATE] 19:31"
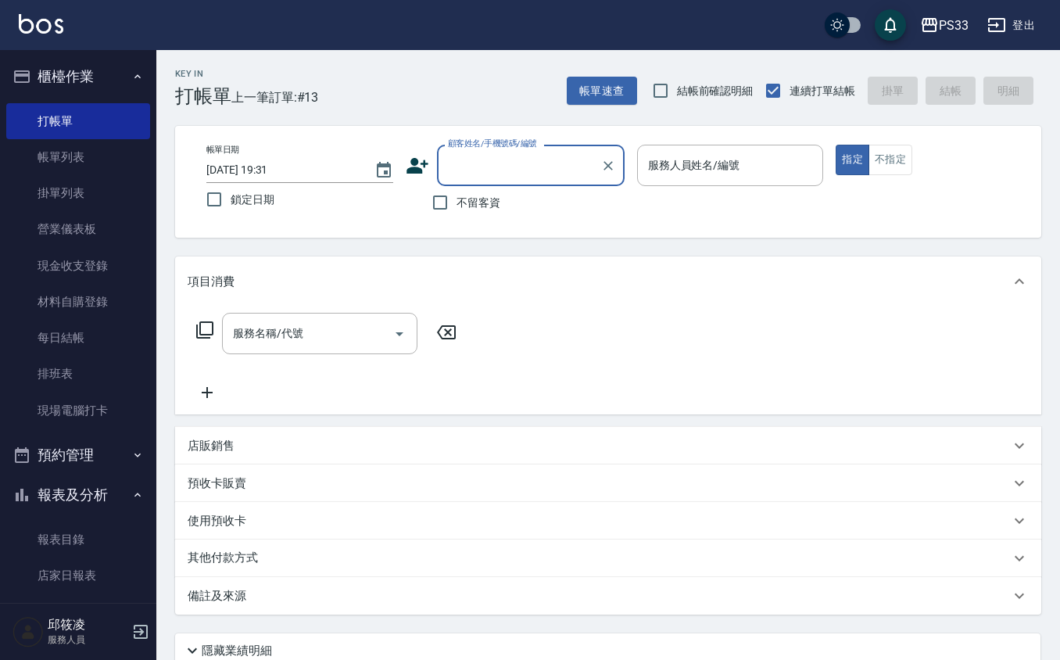
scroll to position [208, 0]
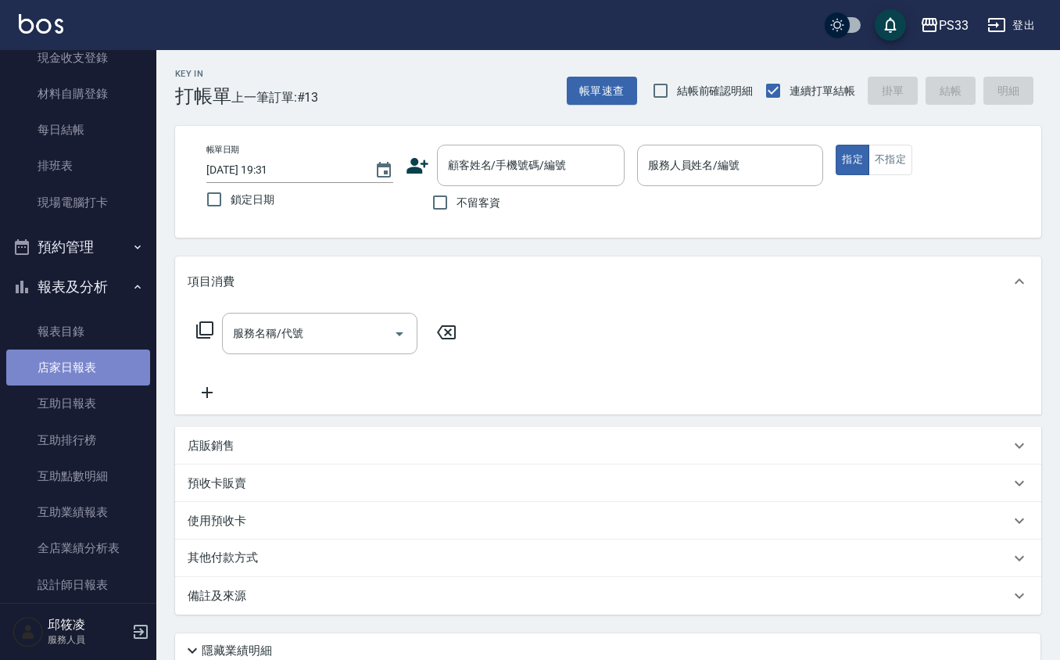
click at [95, 359] on link "店家日報表" at bounding box center [78, 367] width 144 height 36
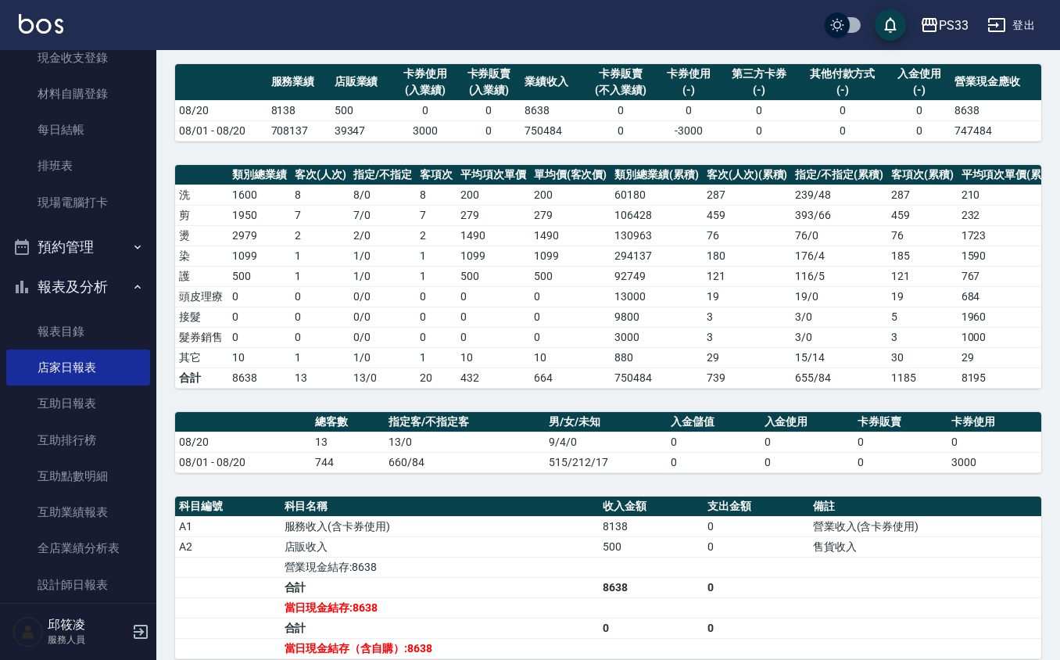
scroll to position [335, 0]
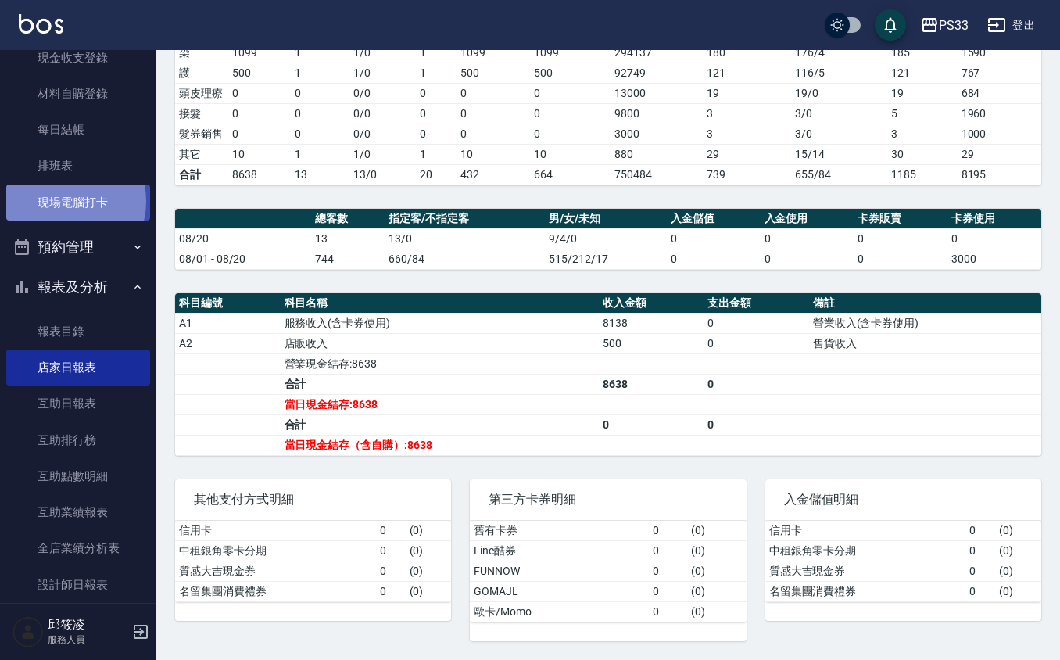
click at [67, 198] on link "現場電腦打卡" at bounding box center [78, 202] width 144 height 36
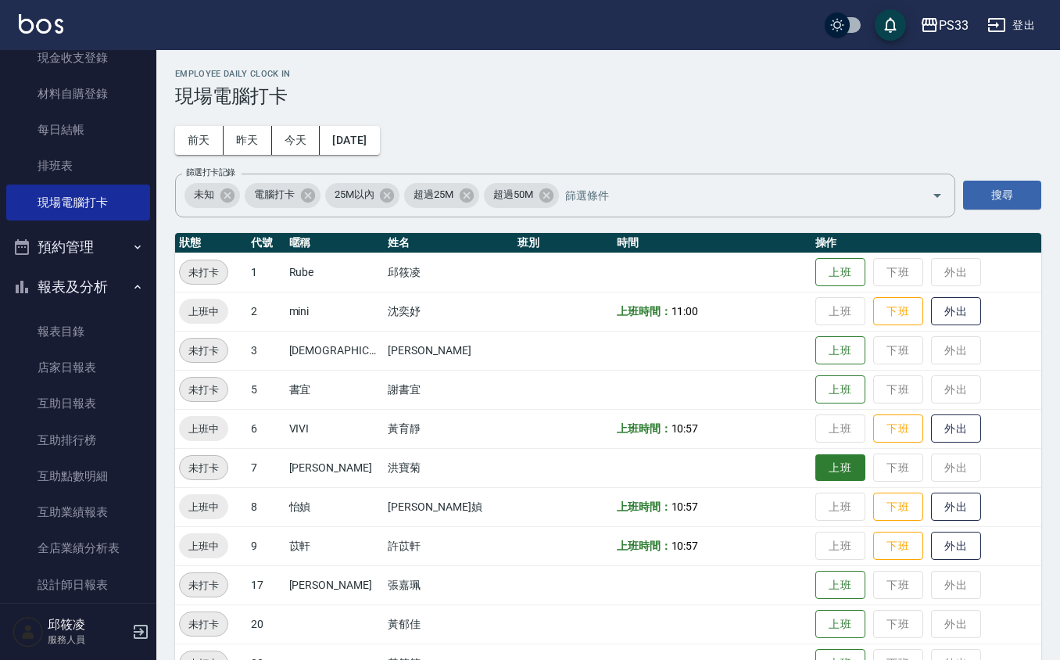
scroll to position [41, 0]
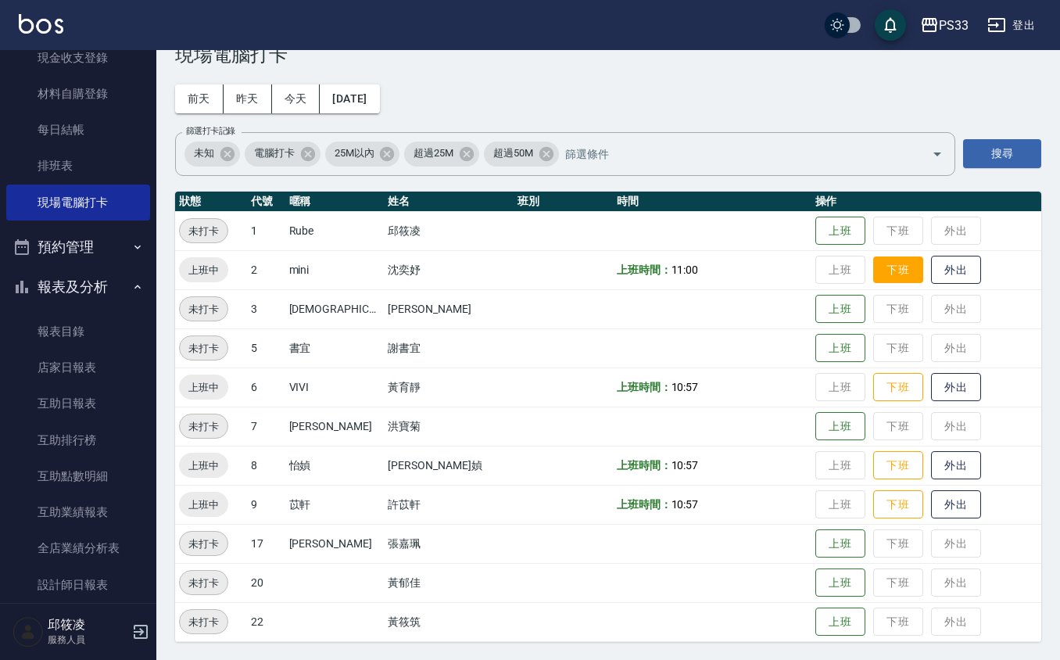
click at [885, 259] on button "下班" at bounding box center [898, 269] width 50 height 27
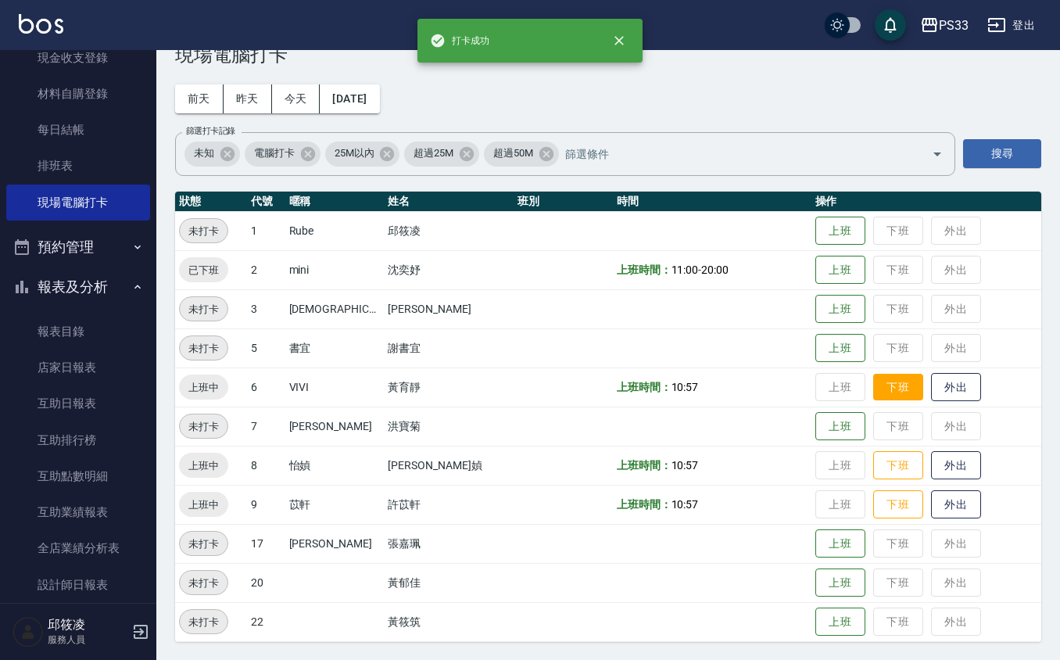
click at [874, 376] on button "下班" at bounding box center [898, 387] width 50 height 27
click at [885, 466] on button "下班" at bounding box center [898, 465] width 50 height 27
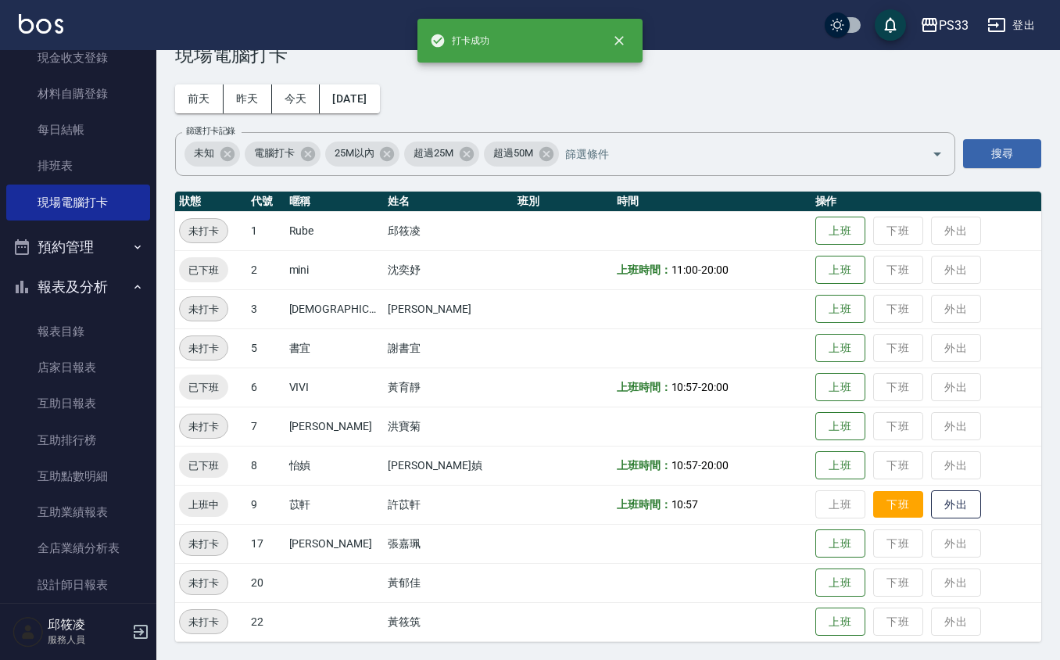
click at [876, 503] on button "下班" at bounding box center [898, 504] width 50 height 27
